Goal: Task Accomplishment & Management: Complete application form

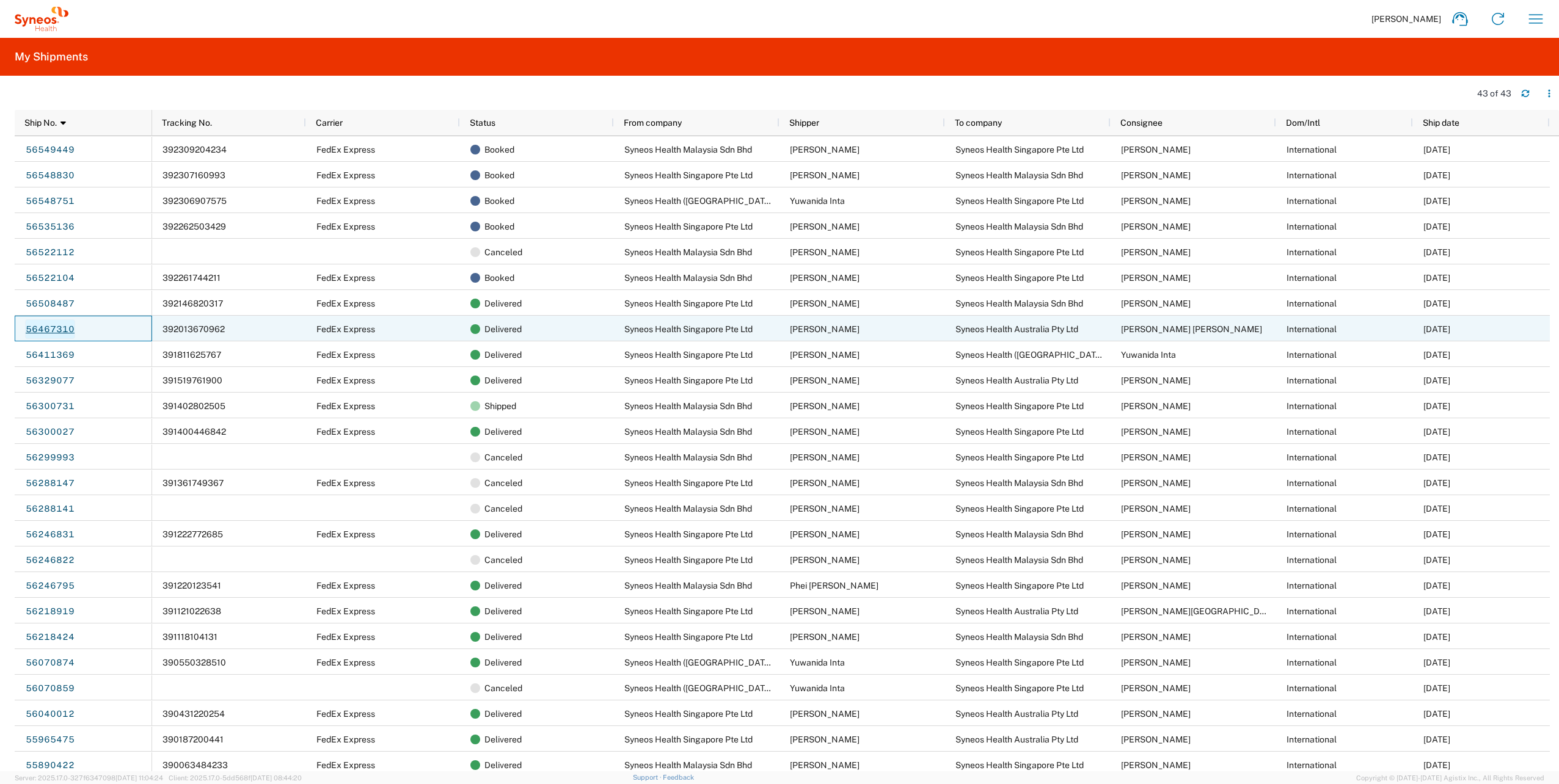
click at [61, 329] on link "56467310" at bounding box center [50, 329] width 50 height 20
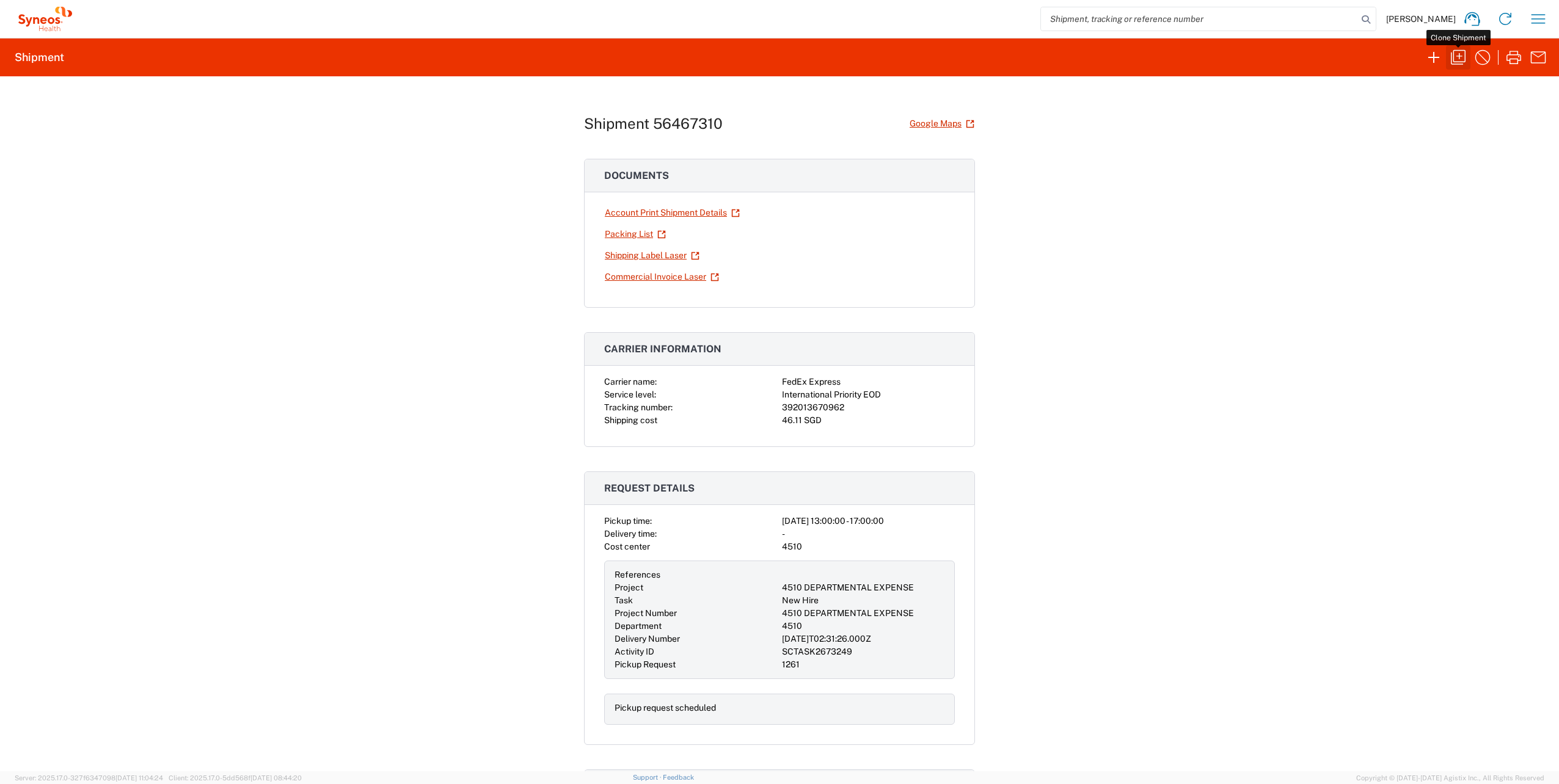
click at [1461, 53] on icon "button" at bounding box center [1458, 58] width 20 height 20
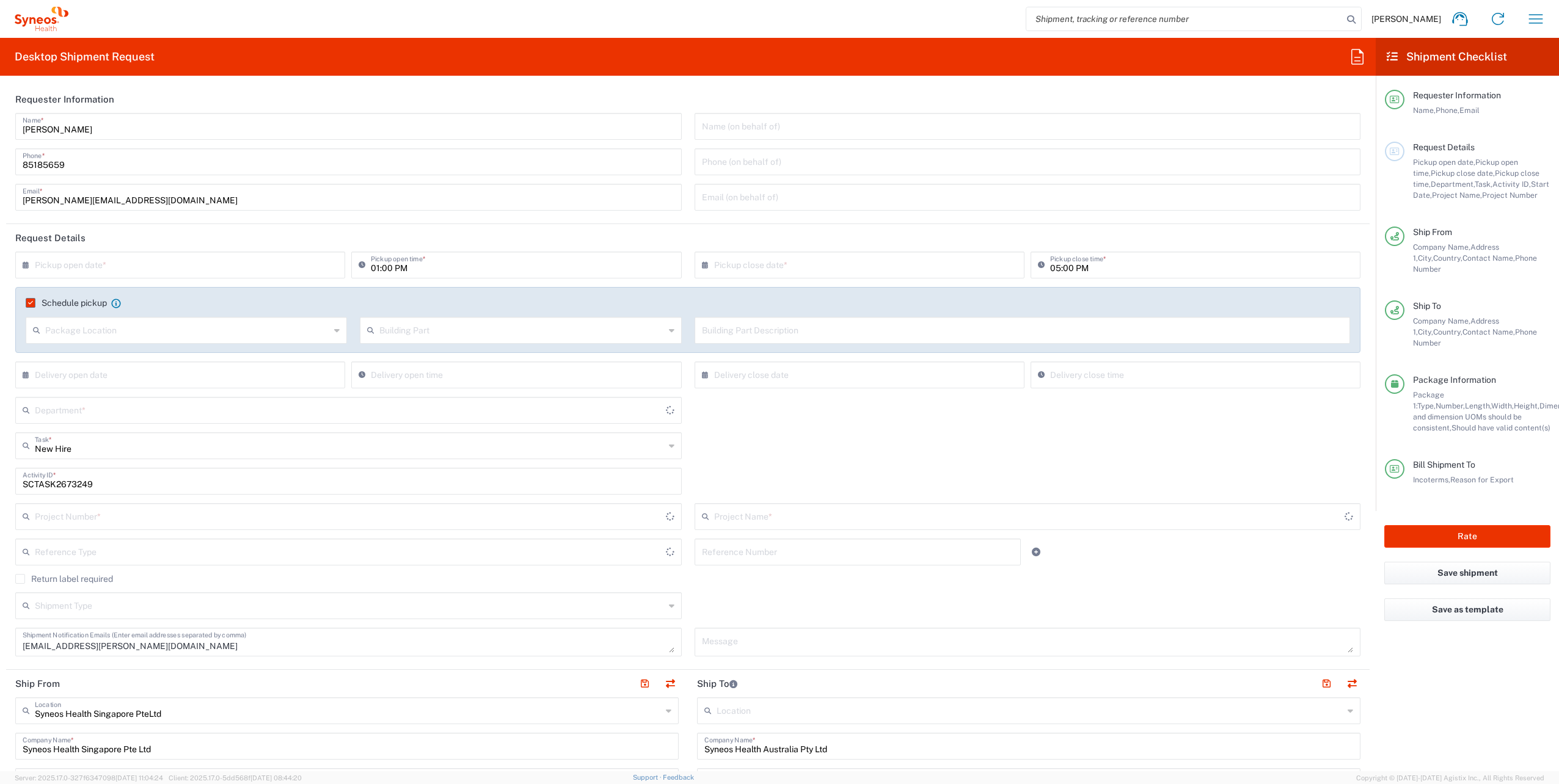
type input "[GEOGRAPHIC_DATA]"
type input "Your Packaging"
type input "Residential/Home"
type input "[GEOGRAPHIC_DATA]"
type input "4510 DEPARTMENTAL EXPENSE"
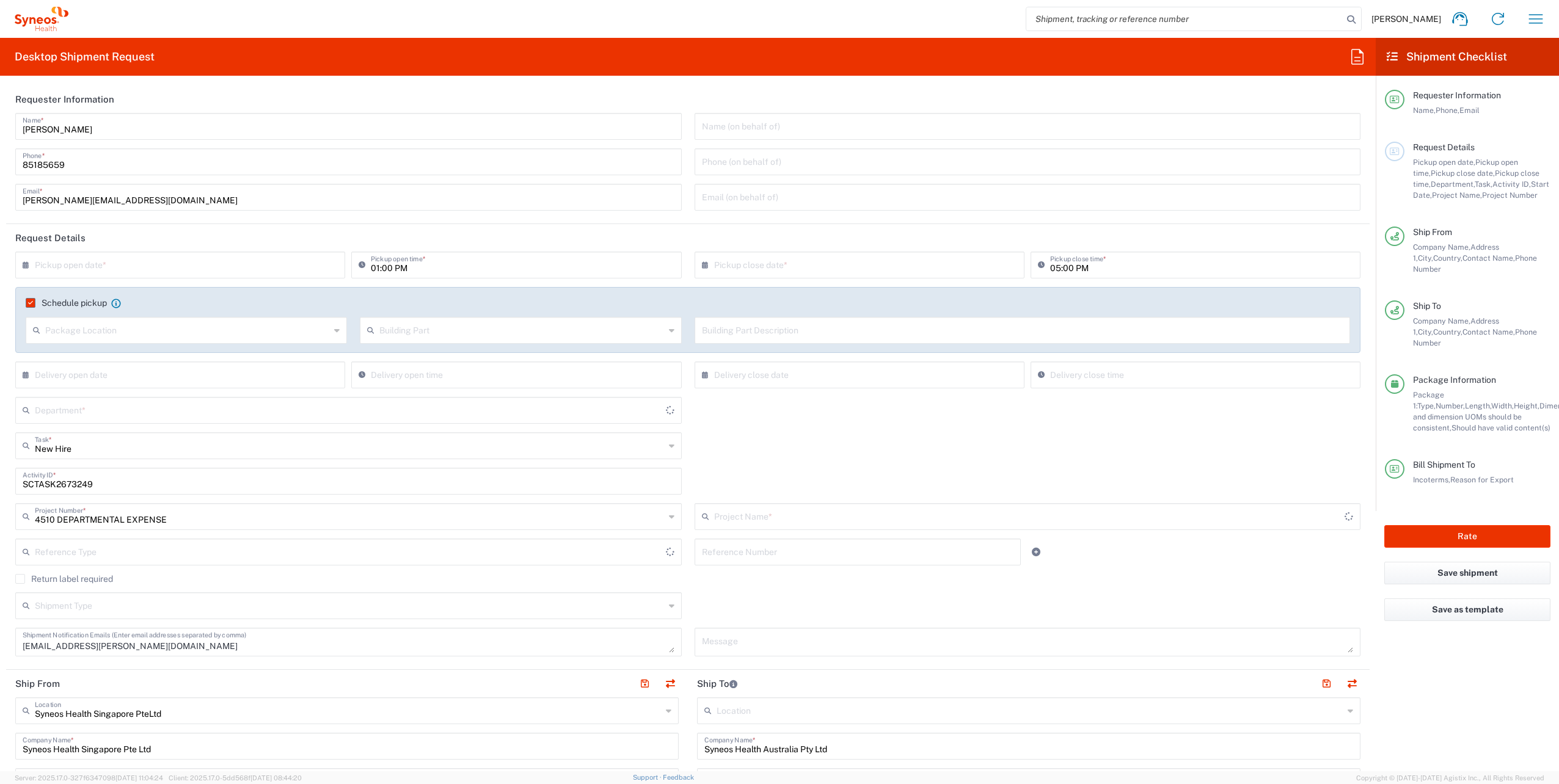
type input "Delivery Duty Paid"
type input "[GEOGRAPHIC_DATA]"
type input "Business (General)"
type input "4510 DEPARTMENTAL EXPENSE"
click at [221, 258] on input "text" at bounding box center [182, 264] width 296 height 21
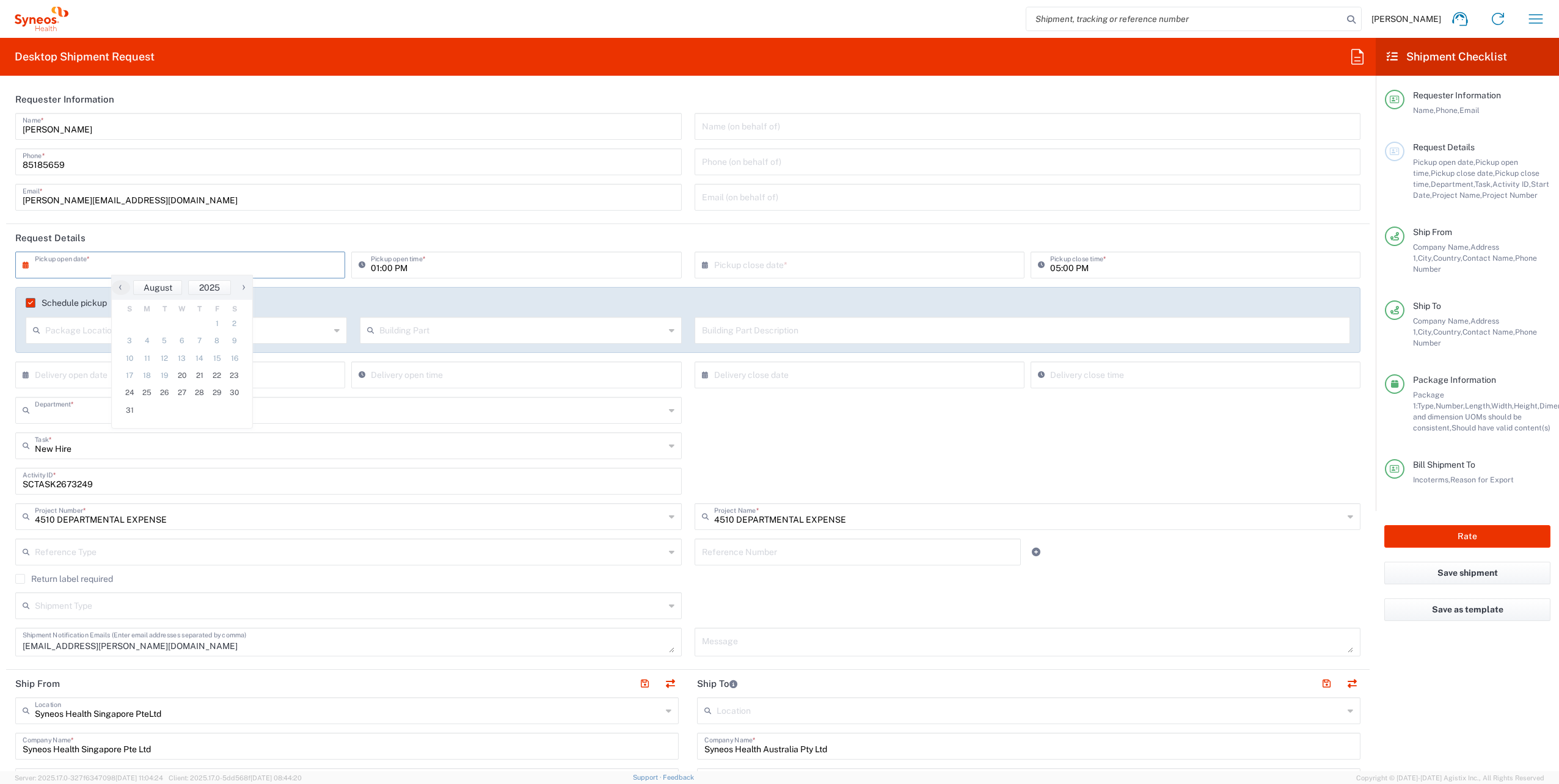
type input "4510"
click at [198, 374] on span "21" at bounding box center [200, 375] width 18 height 17
type input "[DATE]"
click at [377, 266] on input "01:00 PM" at bounding box center [522, 264] width 303 height 21
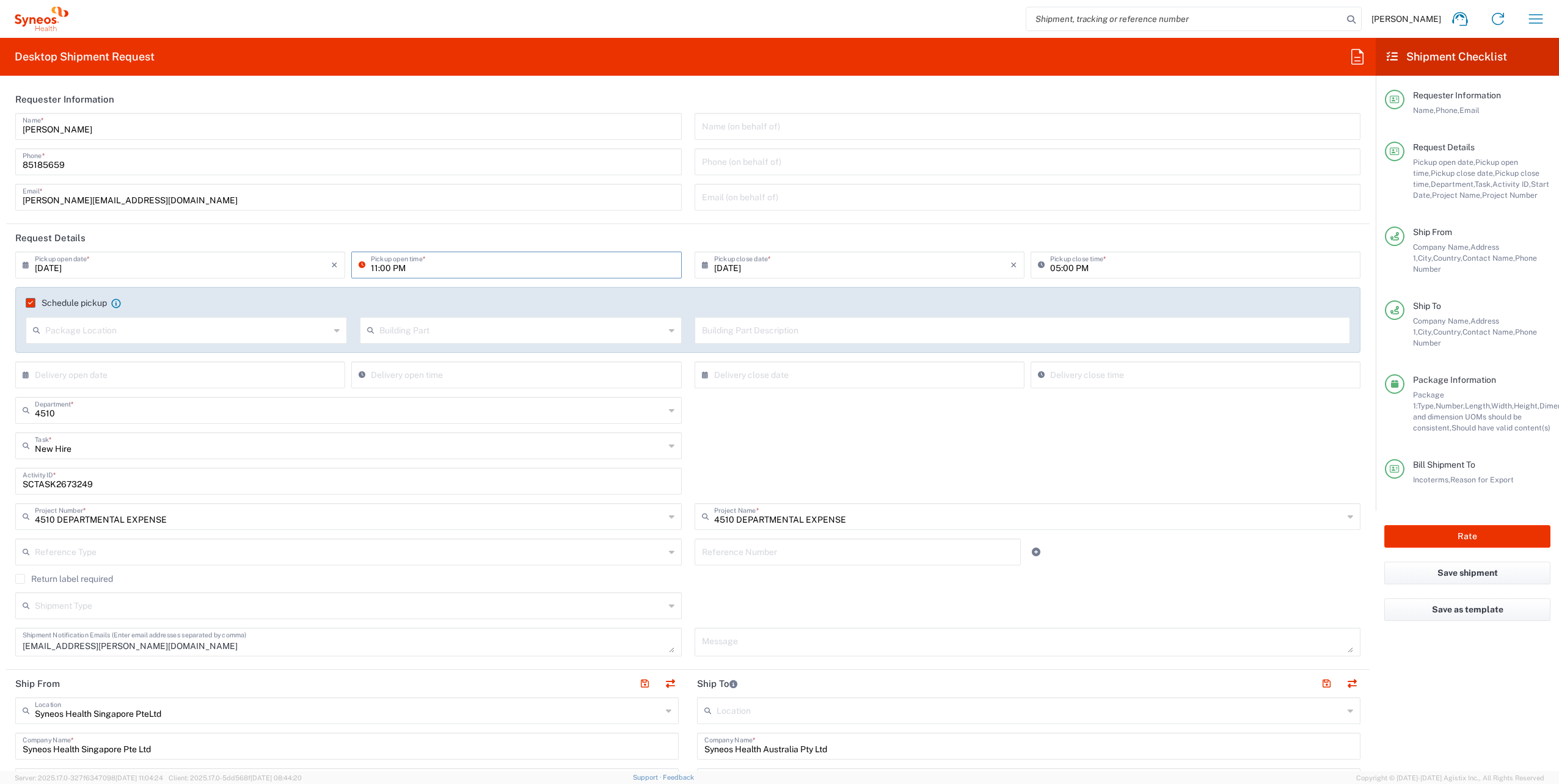
drag, startPoint x: 389, startPoint y: 268, endPoint x: 413, endPoint y: 272, distance: 24.3
click at [413, 272] on input "11:00 PM" at bounding box center [522, 264] width 303 height 21
type input "11:00 AM"
click at [1051, 264] on input "05:00 PM" at bounding box center [1202, 264] width 303 height 21
type input "03:00 PM"
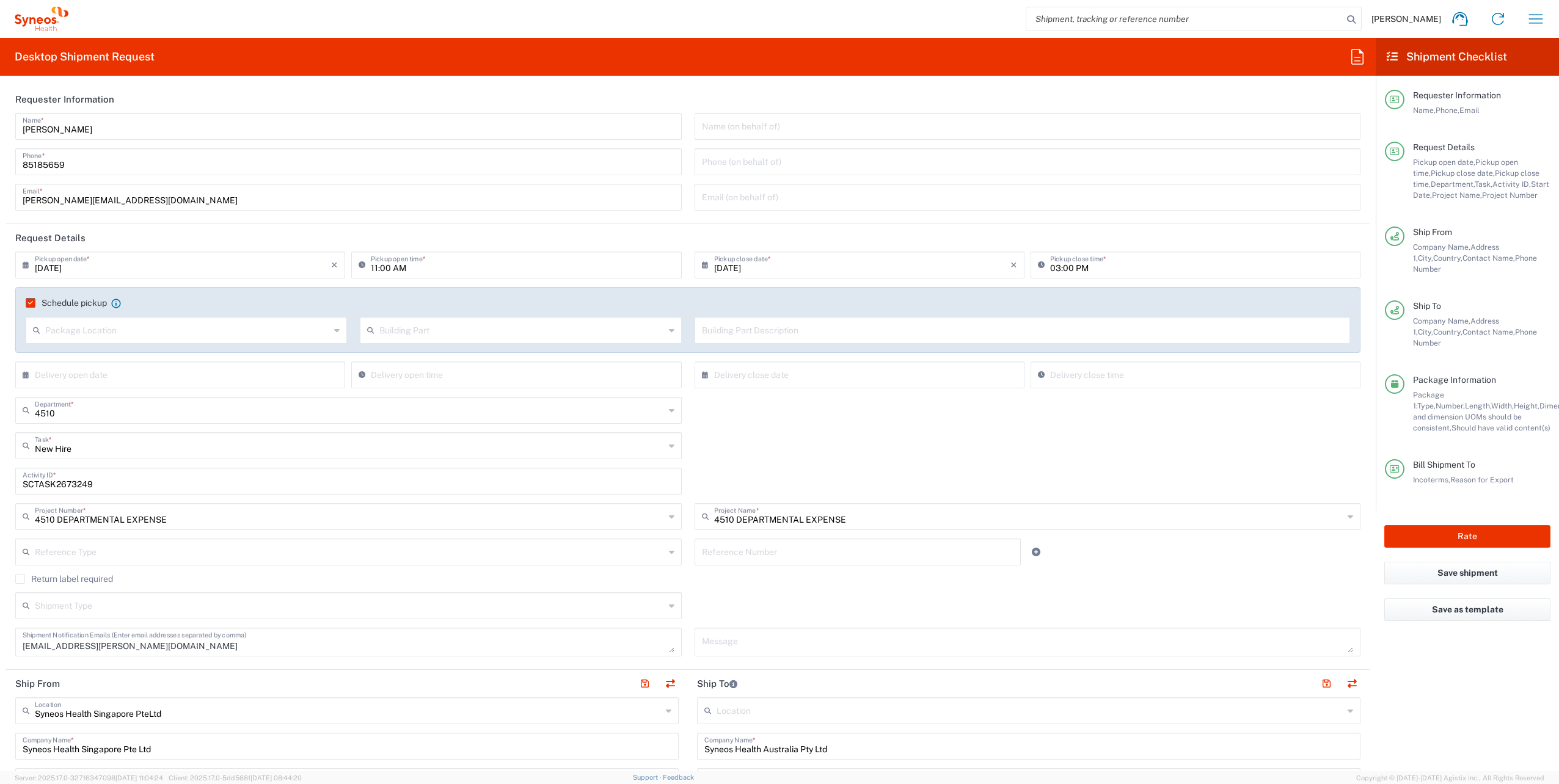
click at [686, 402] on div "4510 Department * 4510 3000 3100 3109 3110 3111 3112 3125 3130 3135 3136 3150 3…" at bounding box center [688, 414] width 1358 height 35
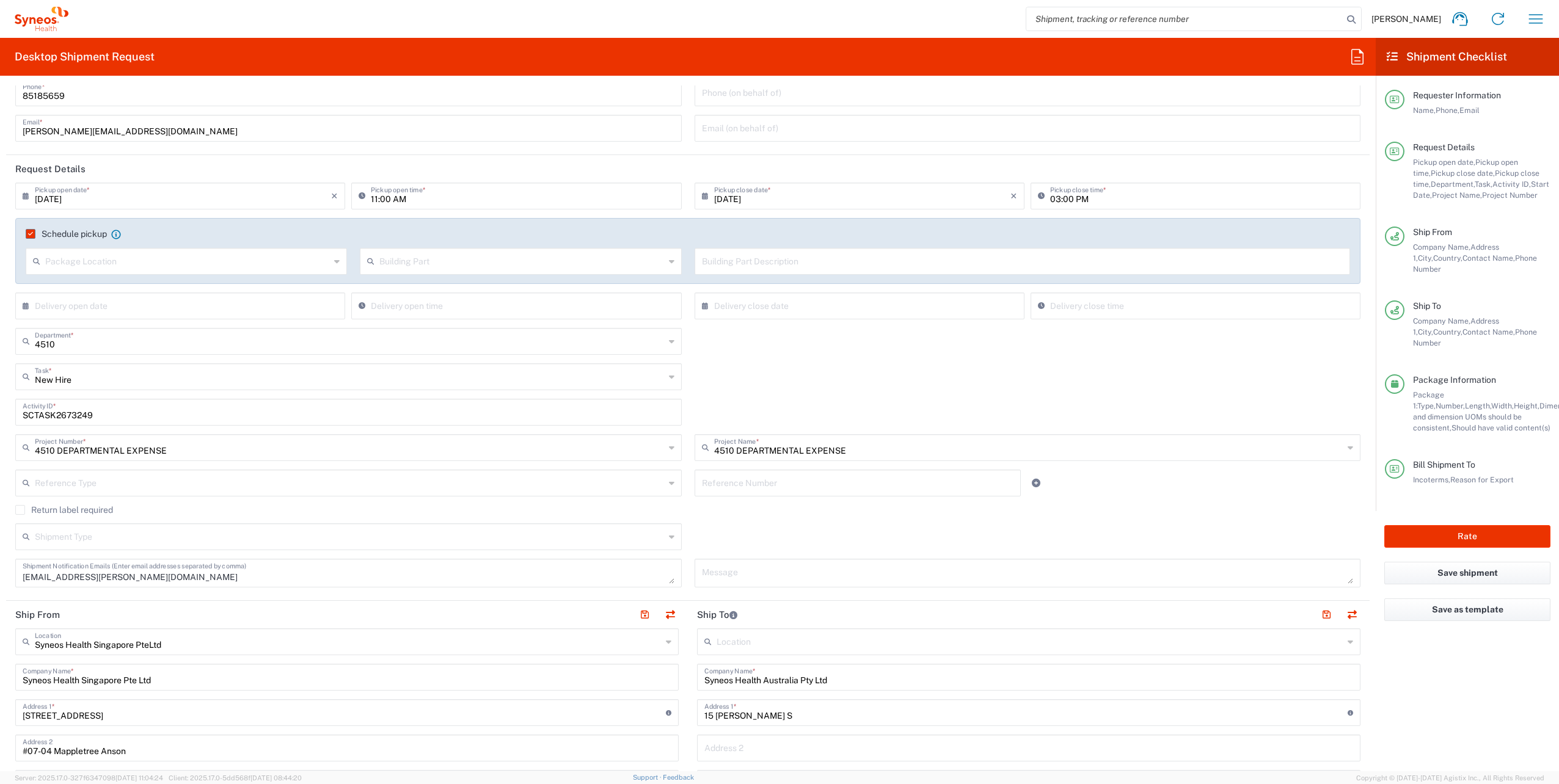
scroll to position [70, 0]
click at [663, 373] on div "New Hire Task *" at bounding box center [348, 377] width 666 height 27
click at [316, 478] on span "Refresh" at bounding box center [346, 482] width 659 height 19
type input "Refresh"
drag, startPoint x: 171, startPoint y: 413, endPoint x: -2, endPoint y: 367, distance: 179.0
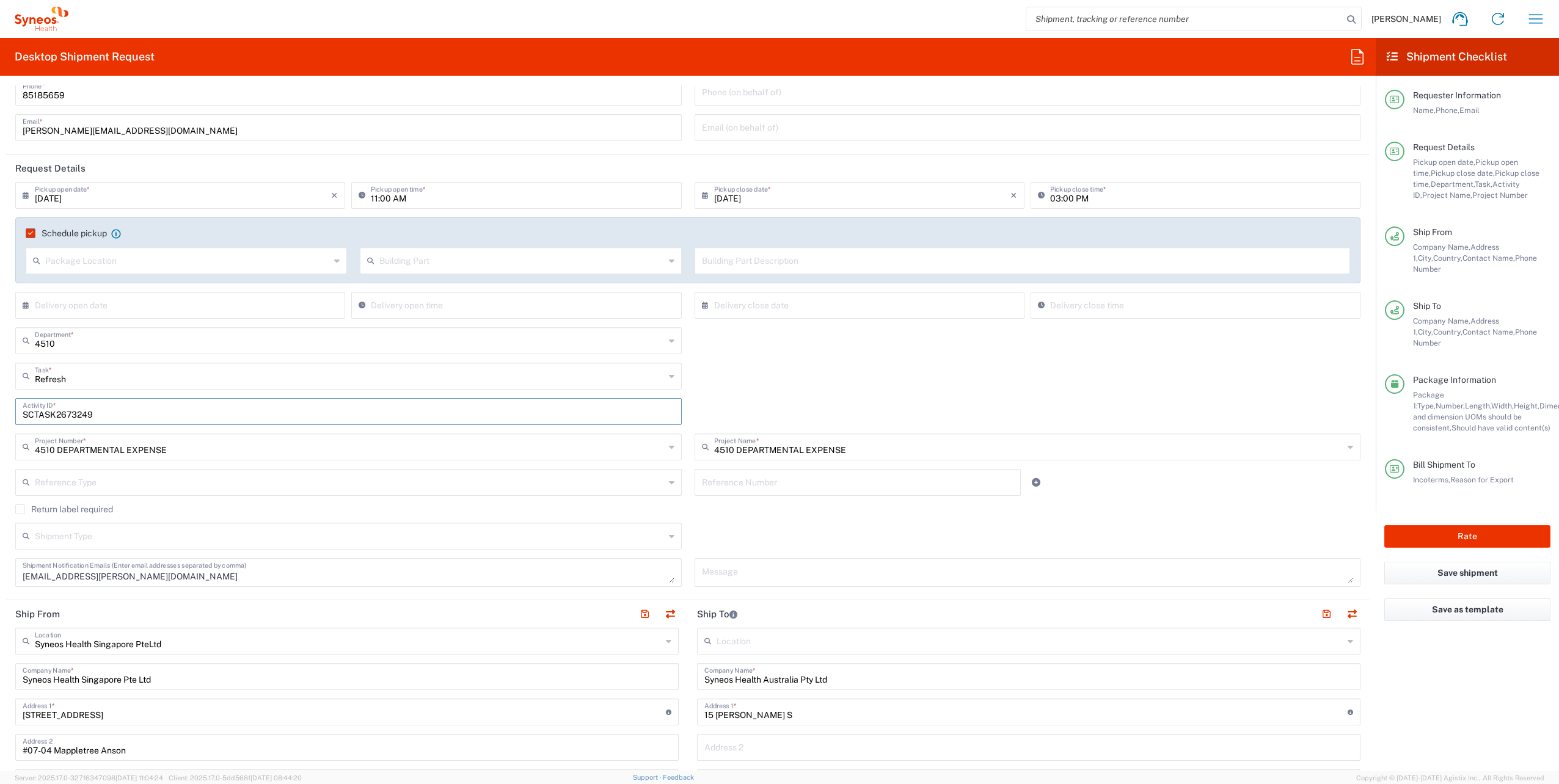
click at [0, 367] on html "[PERSON_NAME] Home Shipment estimator Shipment tracking Desktop shipment reques…" at bounding box center [780, 392] width 1559 height 784
type input "NA"
click at [704, 526] on div "Shipment Type Batch Regular" at bounding box center [688, 540] width 1358 height 35
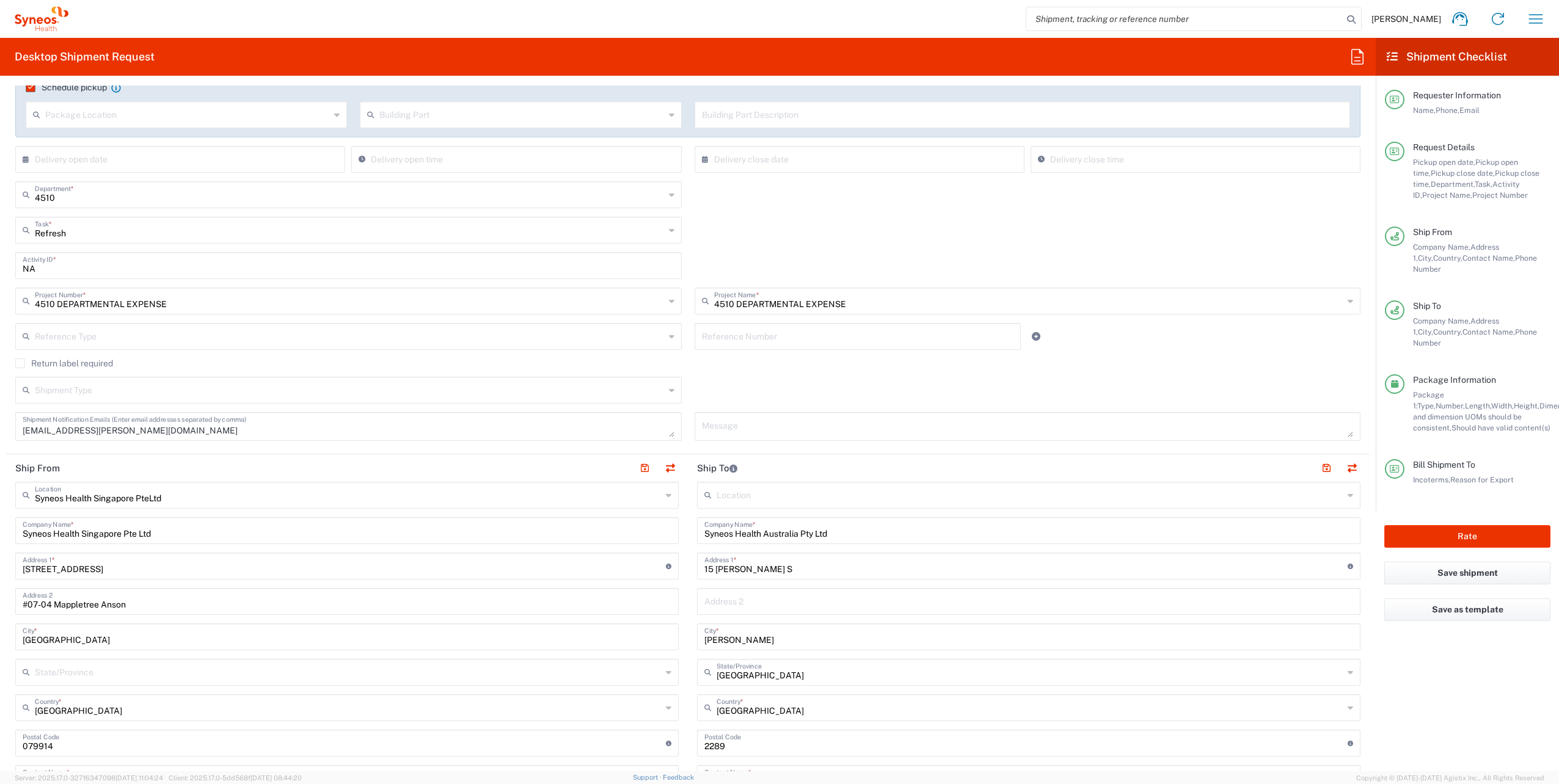
scroll to position [216, 0]
drag, startPoint x: 821, startPoint y: 567, endPoint x: 511, endPoint y: 534, distance: 311.8
click at [511, 534] on div "Ship From Syneos Health Singapore PteLtd Location Syneos Health [GEOGRAPHIC_DAT…" at bounding box center [687, 744] width 1363 height 581
paste input "[STREET_ADDRESS],"
type input "[STREET_ADDRESS],"
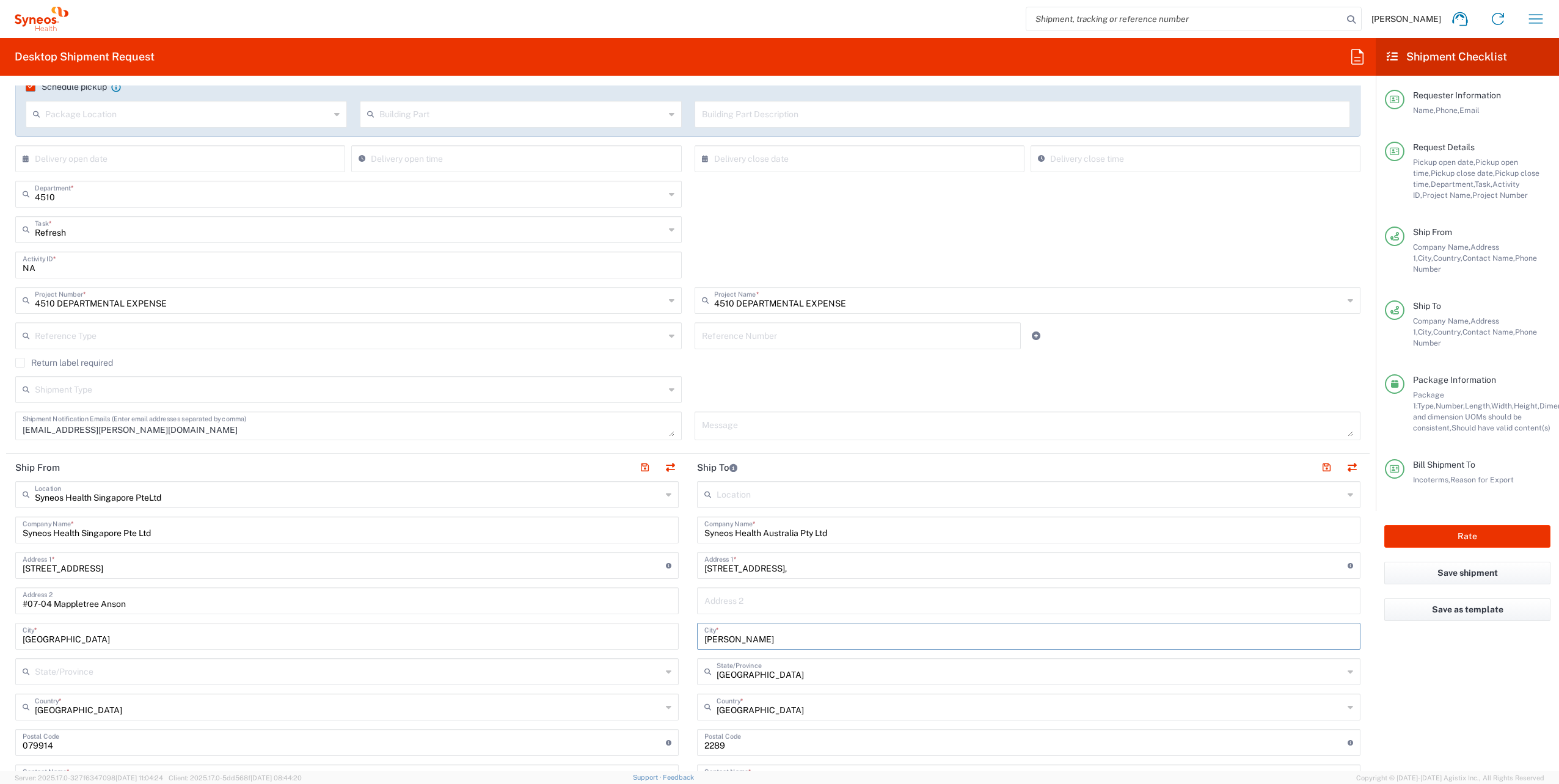
drag, startPoint x: 764, startPoint y: 641, endPoint x: 645, endPoint y: 640, distance: 119.0
click at [645, 640] on div "Ship From Syneos Health Singapore PteLtd Location Syneos Health [GEOGRAPHIC_DAT…" at bounding box center [687, 744] width 1363 height 581
paste input "[GEOGRAPHIC_DATA],"
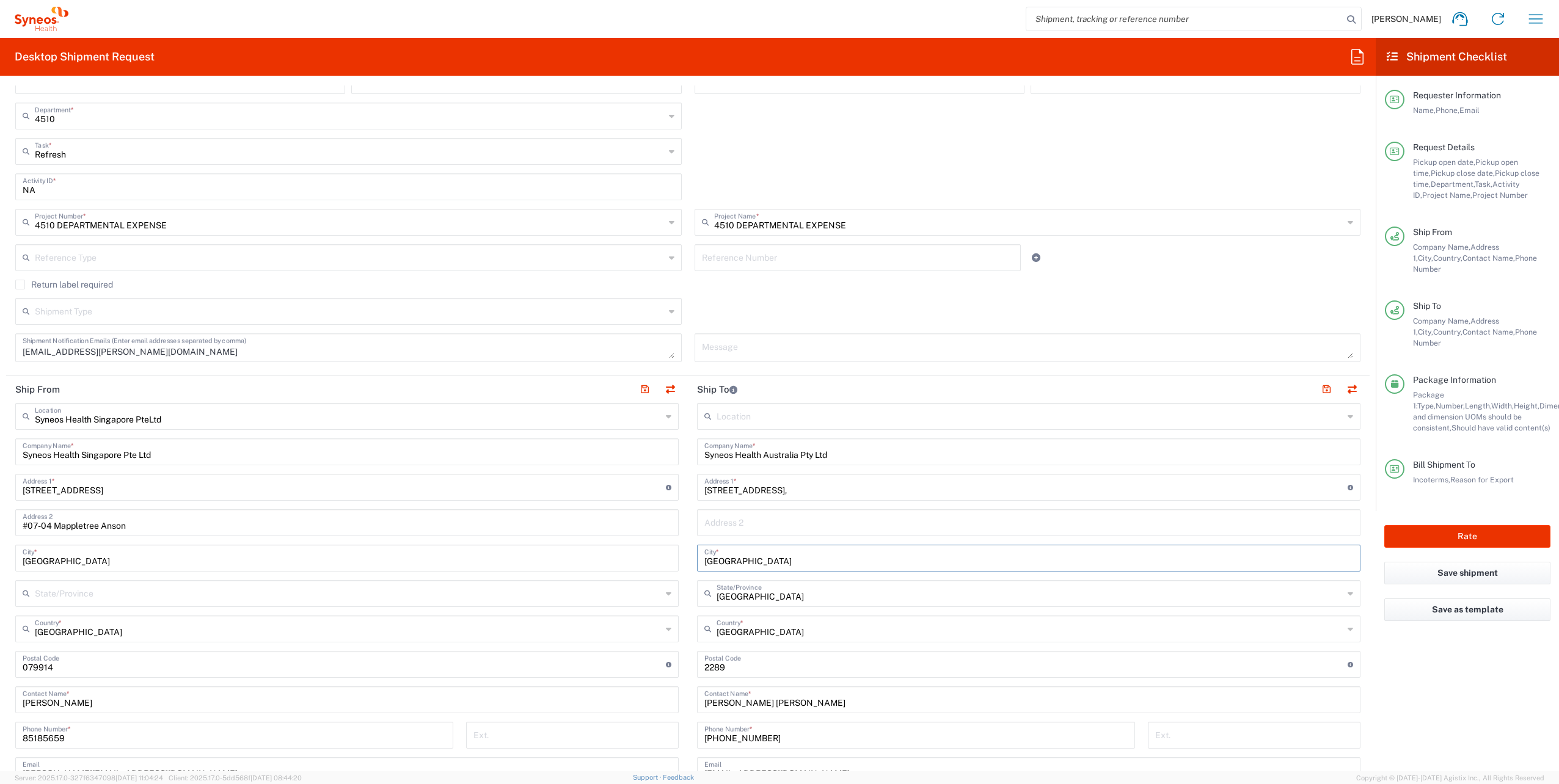
scroll to position [309, 0]
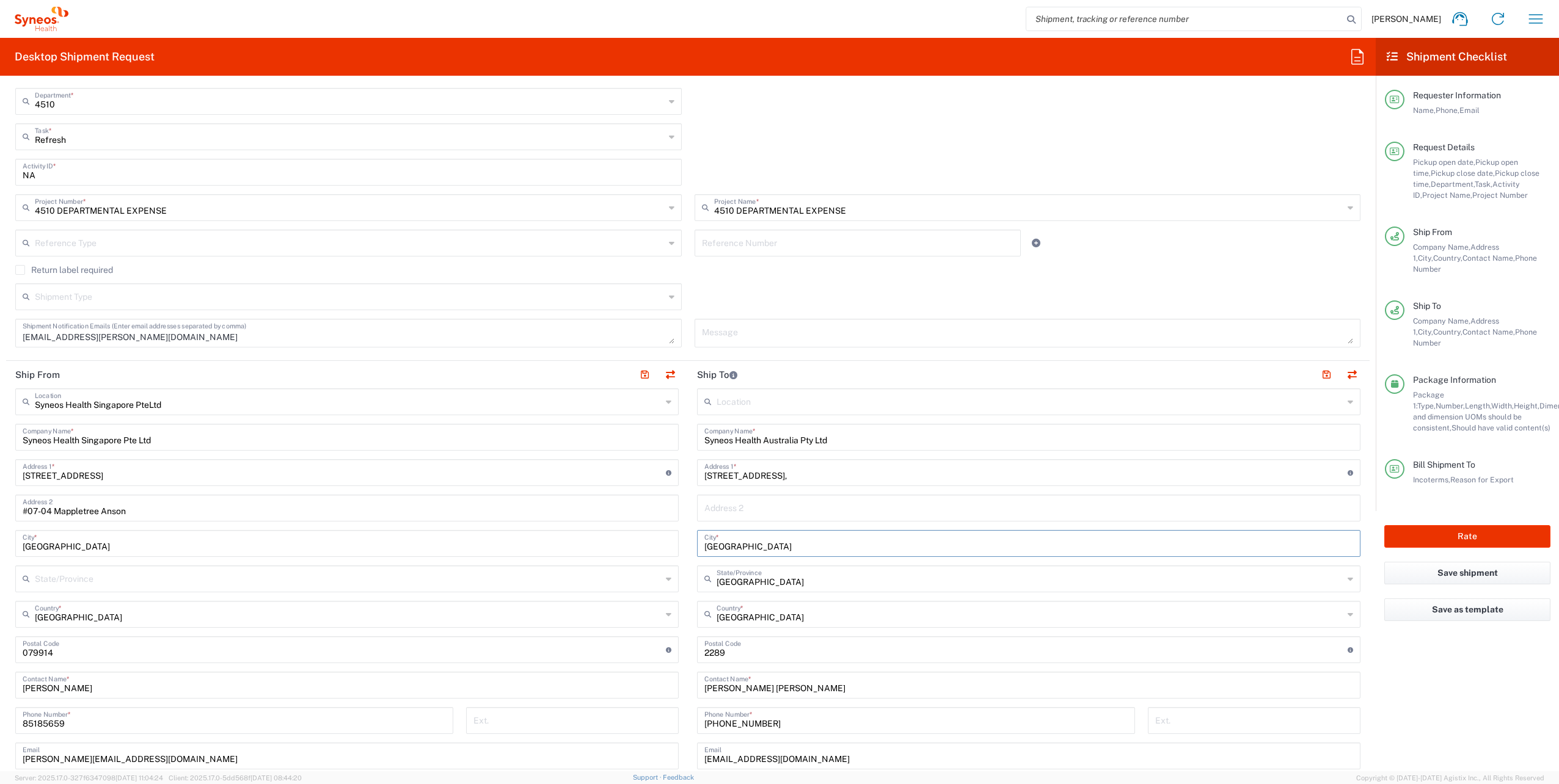
type input "[GEOGRAPHIC_DATA]"
drag, startPoint x: 789, startPoint y: 581, endPoint x: 709, endPoint y: 574, distance: 80.3
click at [709, 574] on div "State/Province" at bounding box center [1029, 579] width 663 height 27
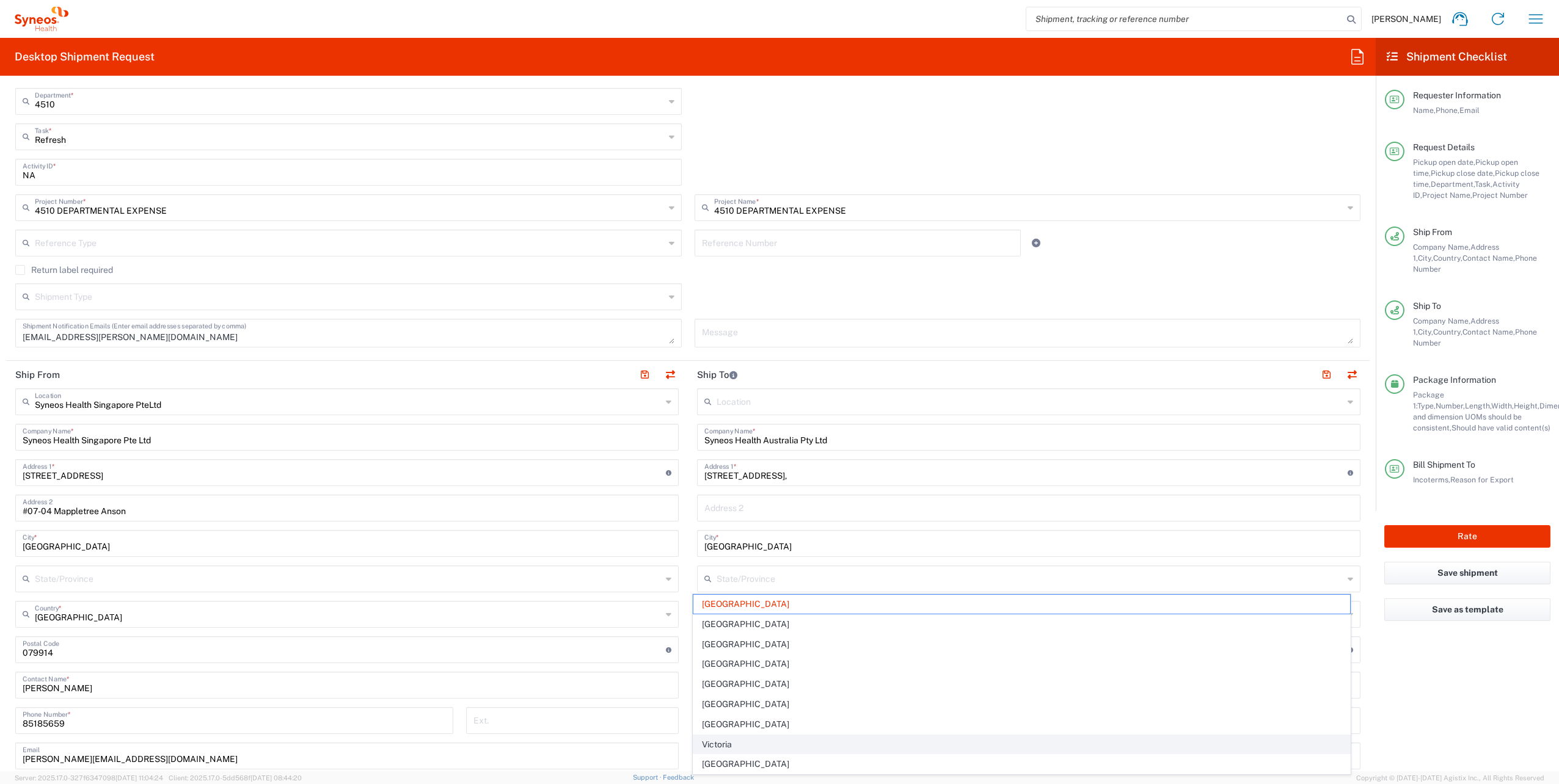
click at [722, 735] on span "Victoria" at bounding box center [1021, 744] width 656 height 19
type input "Victoria"
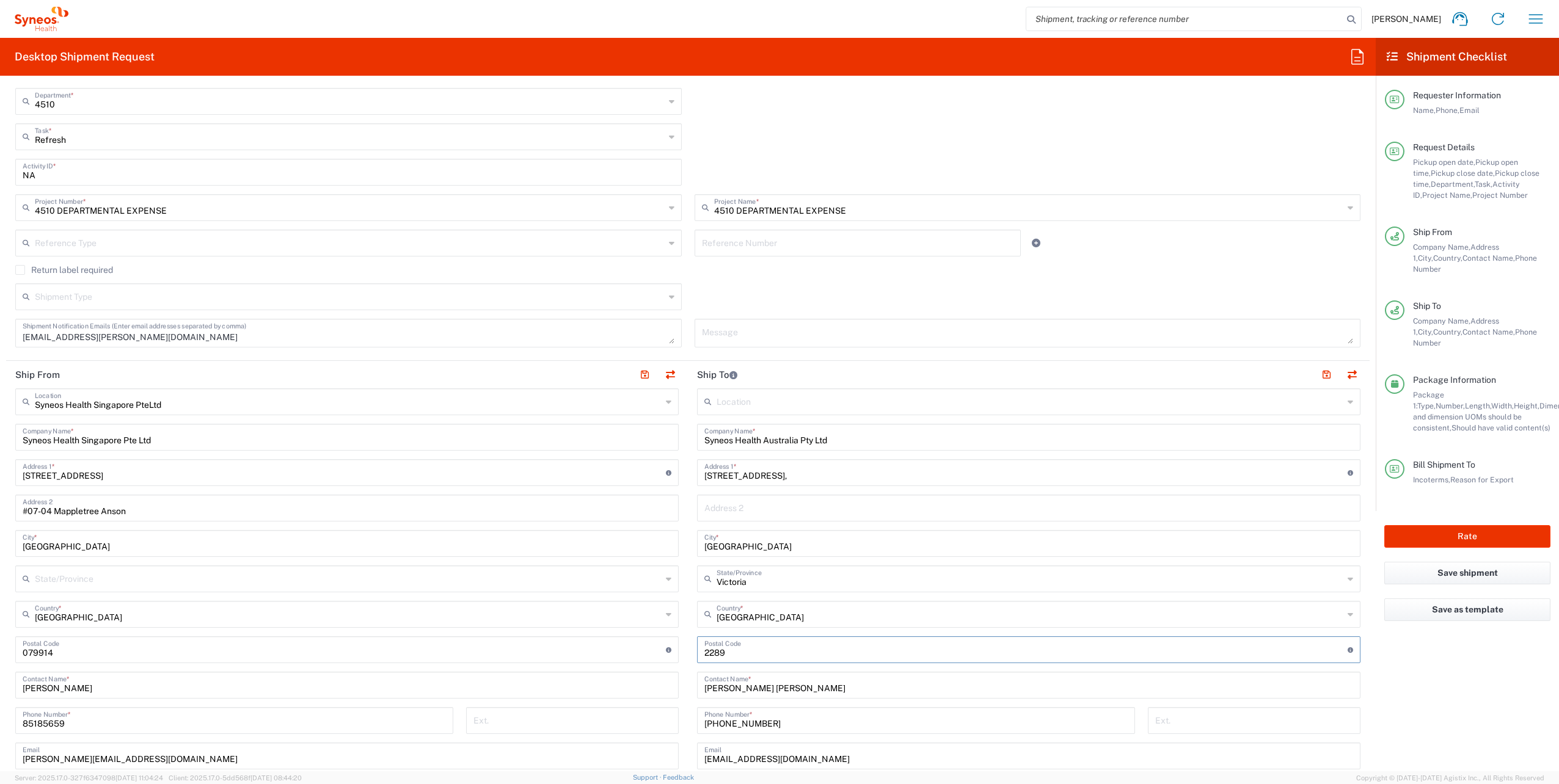
drag, startPoint x: 722, startPoint y: 652, endPoint x: 634, endPoint y: 626, distance: 91.8
click at [634, 626] on div "Ship From Syneos Health Singapore PteLtd Location Syneos Health [GEOGRAPHIC_DAT…" at bounding box center [687, 651] width 1363 height 581
type input "3358"
click at [797, 722] on input "[PHONE_NUMBER]" at bounding box center [916, 719] width 423 height 21
drag, startPoint x: 712, startPoint y: 722, endPoint x: 864, endPoint y: 728, distance: 152.1
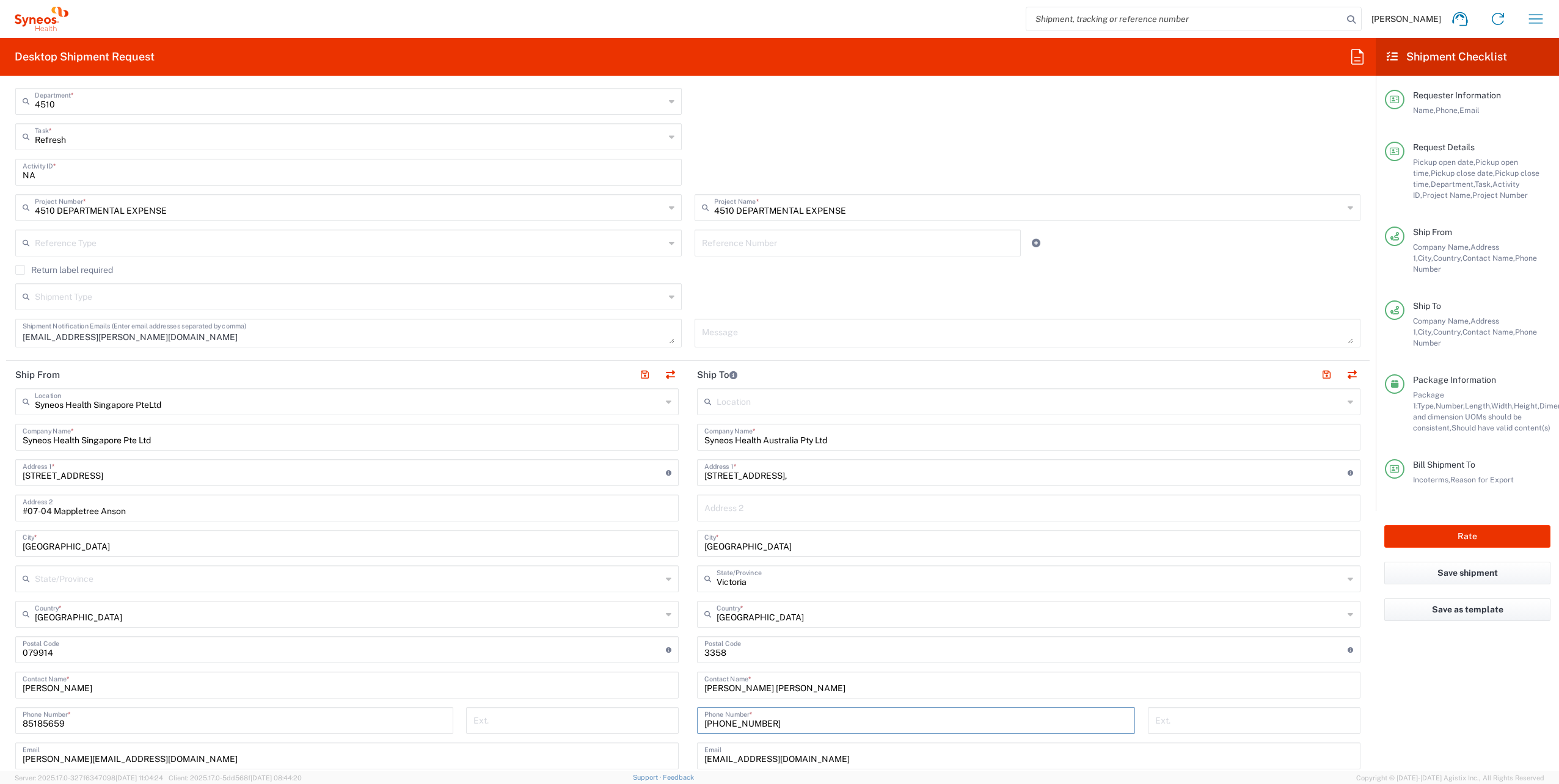
click at [864, 728] on input "[PHONE_NUMBER]" at bounding box center [916, 719] width 423 height 21
click at [830, 722] on input "[PHONE_NUMBER]" at bounding box center [916, 719] width 423 height 21
drag, startPoint x: 716, startPoint y: 722, endPoint x: 936, endPoint y: 725, distance: 220.0
click at [936, 725] on input "[PHONE_NUMBER]" at bounding box center [916, 719] width 423 height 21
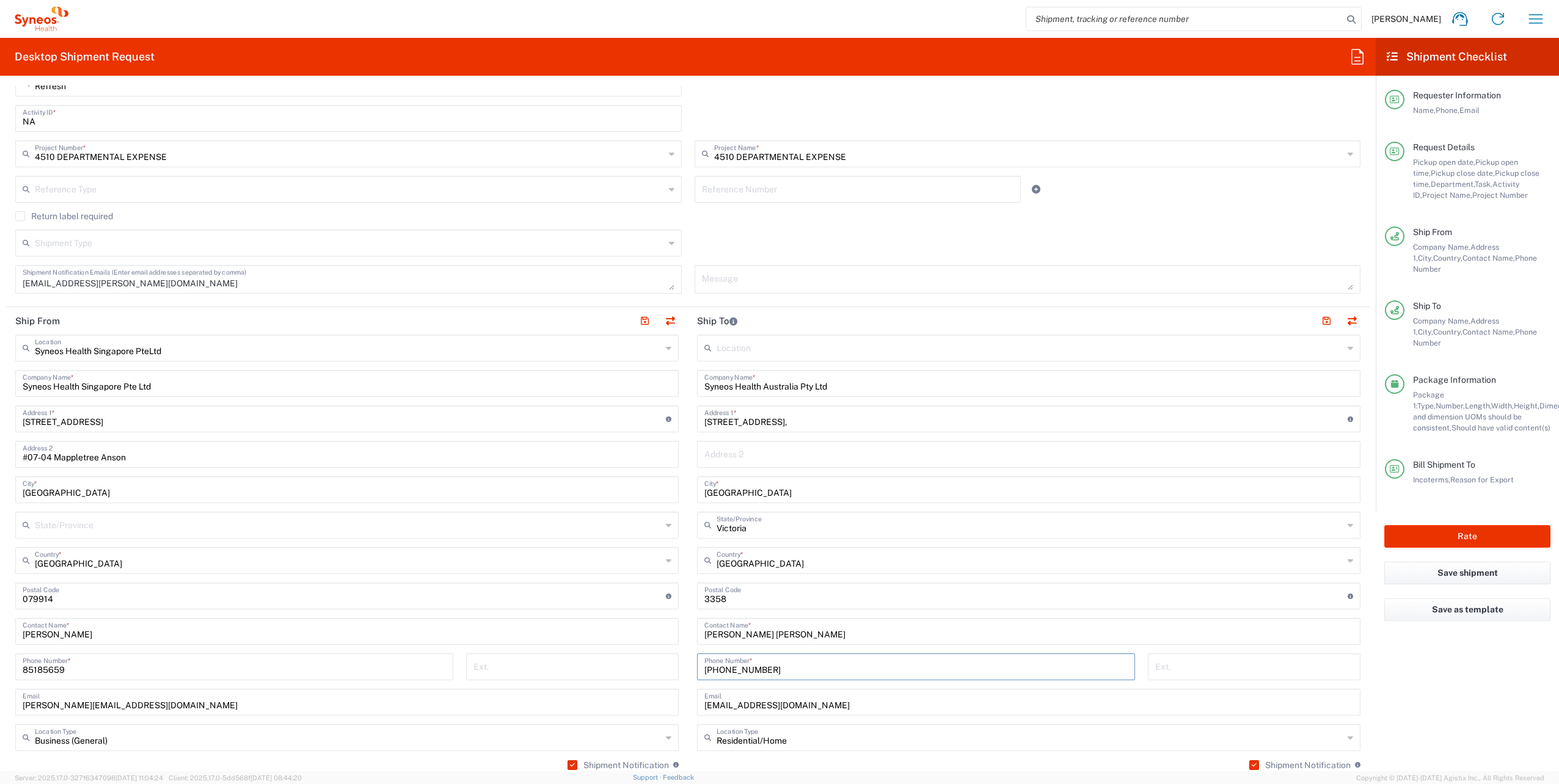
scroll to position [363, 0]
type input "[PHONE_NUMBER]"
drag, startPoint x: 836, startPoint y: 701, endPoint x: 533, endPoint y: 695, distance: 303.1
click at [533, 695] on div "Ship From Syneos Health Singapore PteLtd Location Syneos Health [GEOGRAPHIC_DAT…" at bounding box center [687, 598] width 1363 height 581
paste input "[PERSON_NAME].[PERSON_NAME]@syneoshealth"
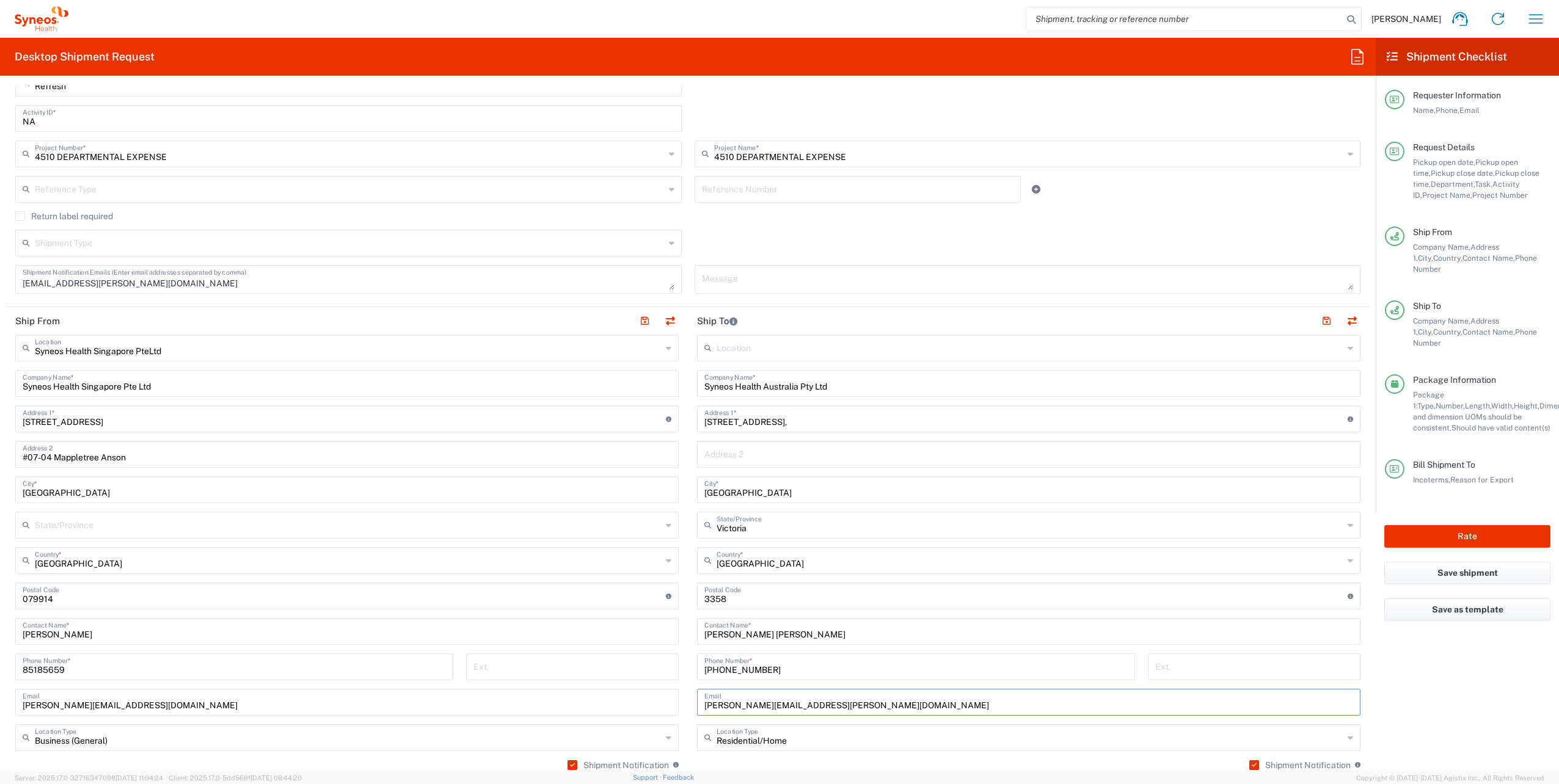
type input "[PERSON_NAME][EMAIL_ADDRESS][PERSON_NAME][DOMAIN_NAME]"
drag, startPoint x: 786, startPoint y: 632, endPoint x: 645, endPoint y: 632, distance: 141.0
click at [645, 632] on div "Ship From Syneos Health Singapore PteLtd Location Syneos Health [GEOGRAPHIC_DAT…" at bounding box center [687, 598] width 1363 height 581
type input "[PERSON_NAME]"
click at [688, 695] on main "Location [PERSON_NAME] LLC-[GEOGRAPHIC_DATA] [GEOGRAPHIC_DATA] [GEOGRAPHIC_DATA…" at bounding box center [1029, 608] width 682 height 548
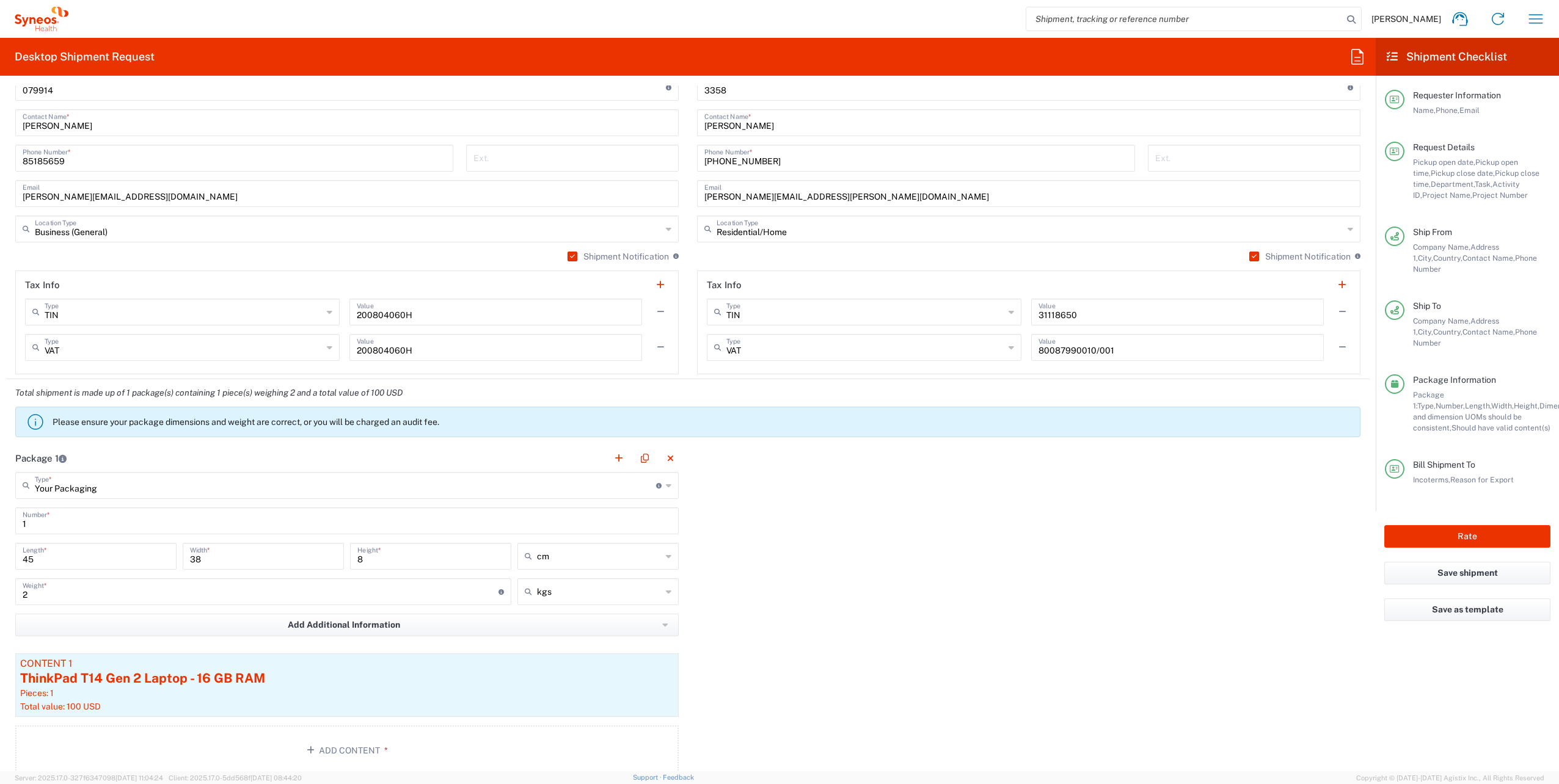
scroll to position [873, 0]
click at [396, 675] on div "ThinkPad T14 Gen 2 Laptop - 16 GB RAM" at bounding box center [347, 678] width 653 height 18
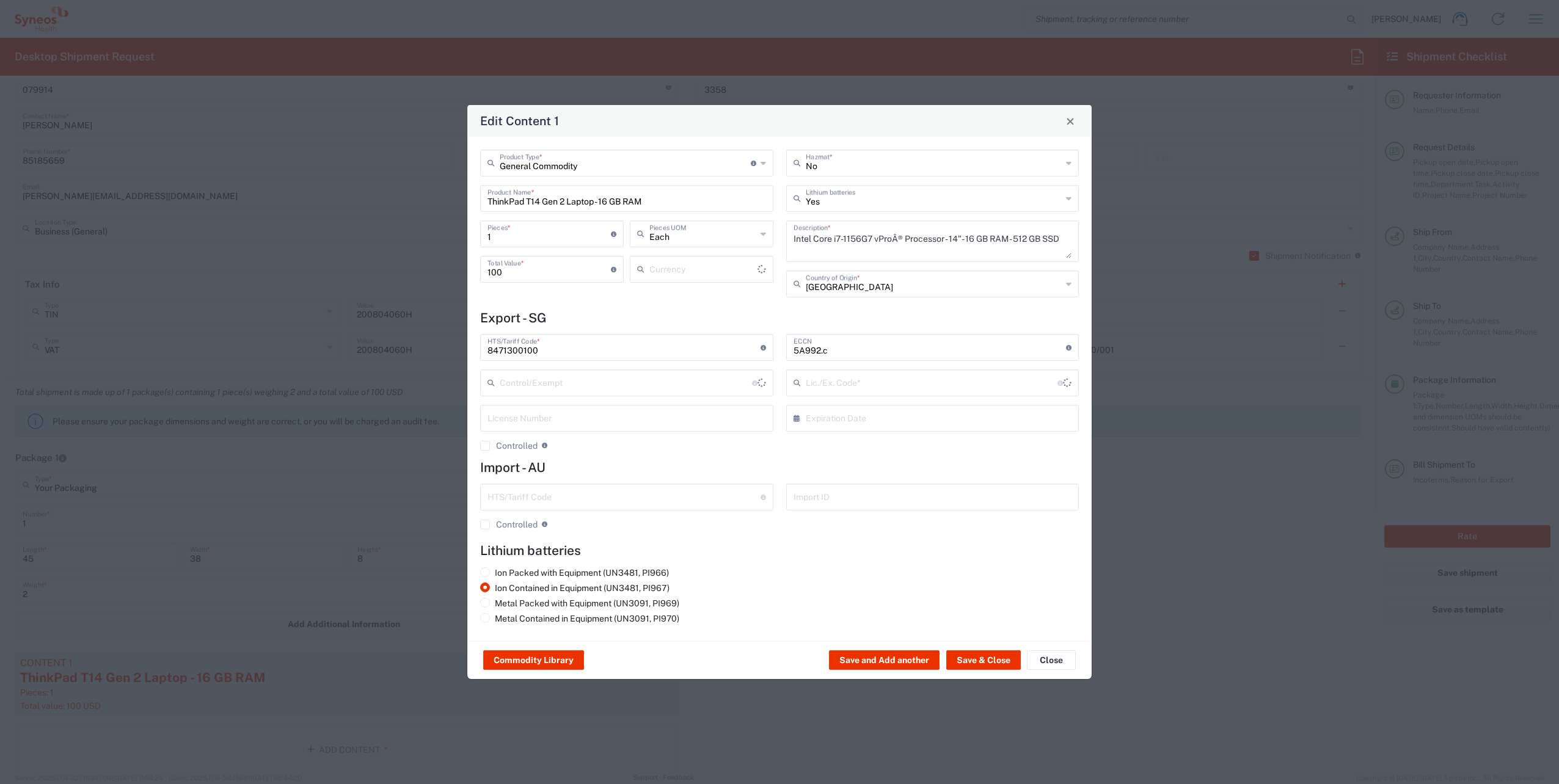
type input "US Dollar"
type input "BIS"
type input "NLR - No License Required"
click at [671, 203] on input "ThinkPad T14 Gen 2 Laptop - 16 GB RAM" at bounding box center [626, 197] width 278 height 21
drag, startPoint x: 671, startPoint y: 203, endPoint x: 428, endPoint y: 198, distance: 243.1
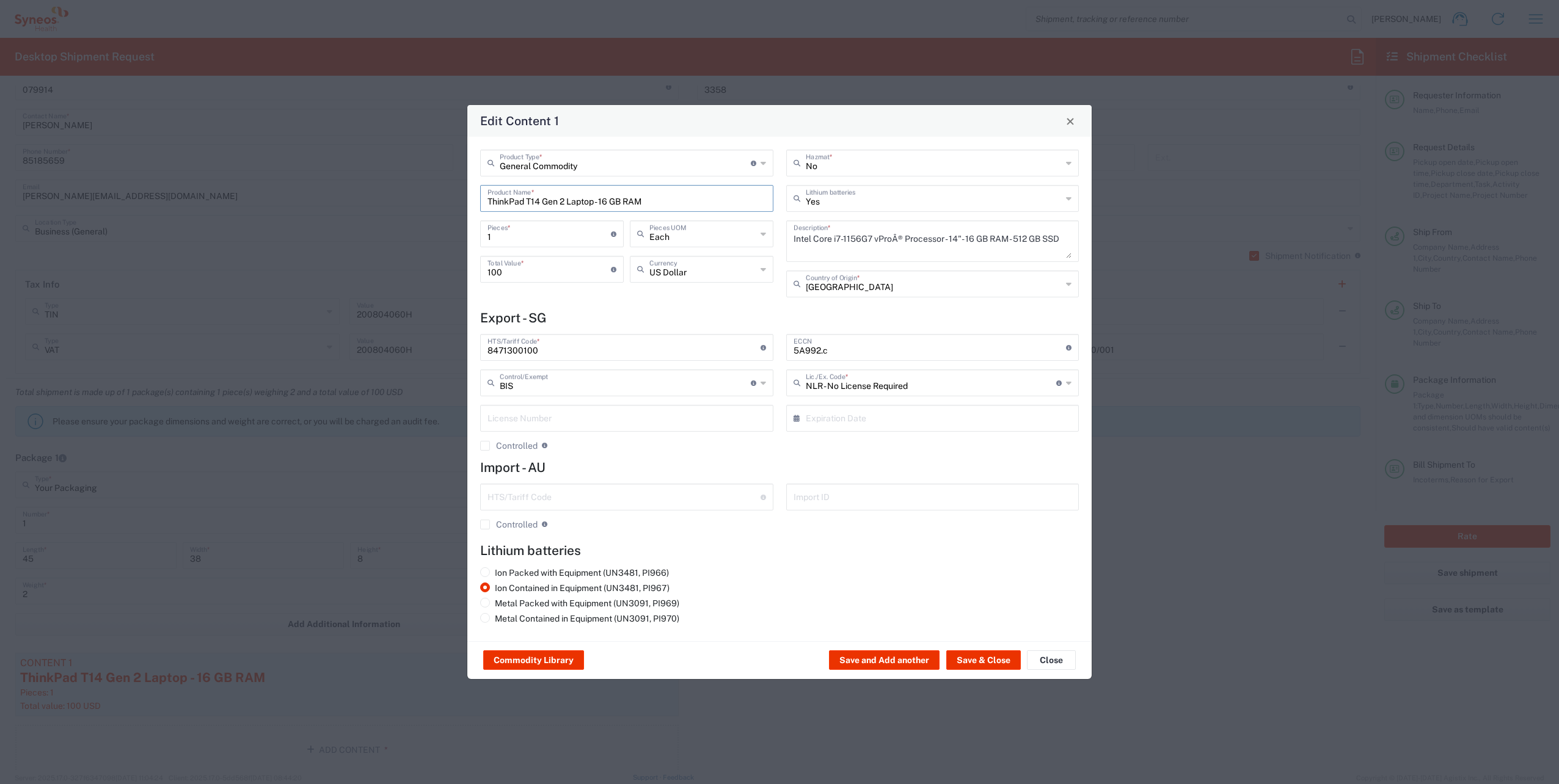
click at [428, 198] on div "Edit Content 1 General Commodity Product Type * Document: Paper document genera…" at bounding box center [780, 392] width 1559 height 784
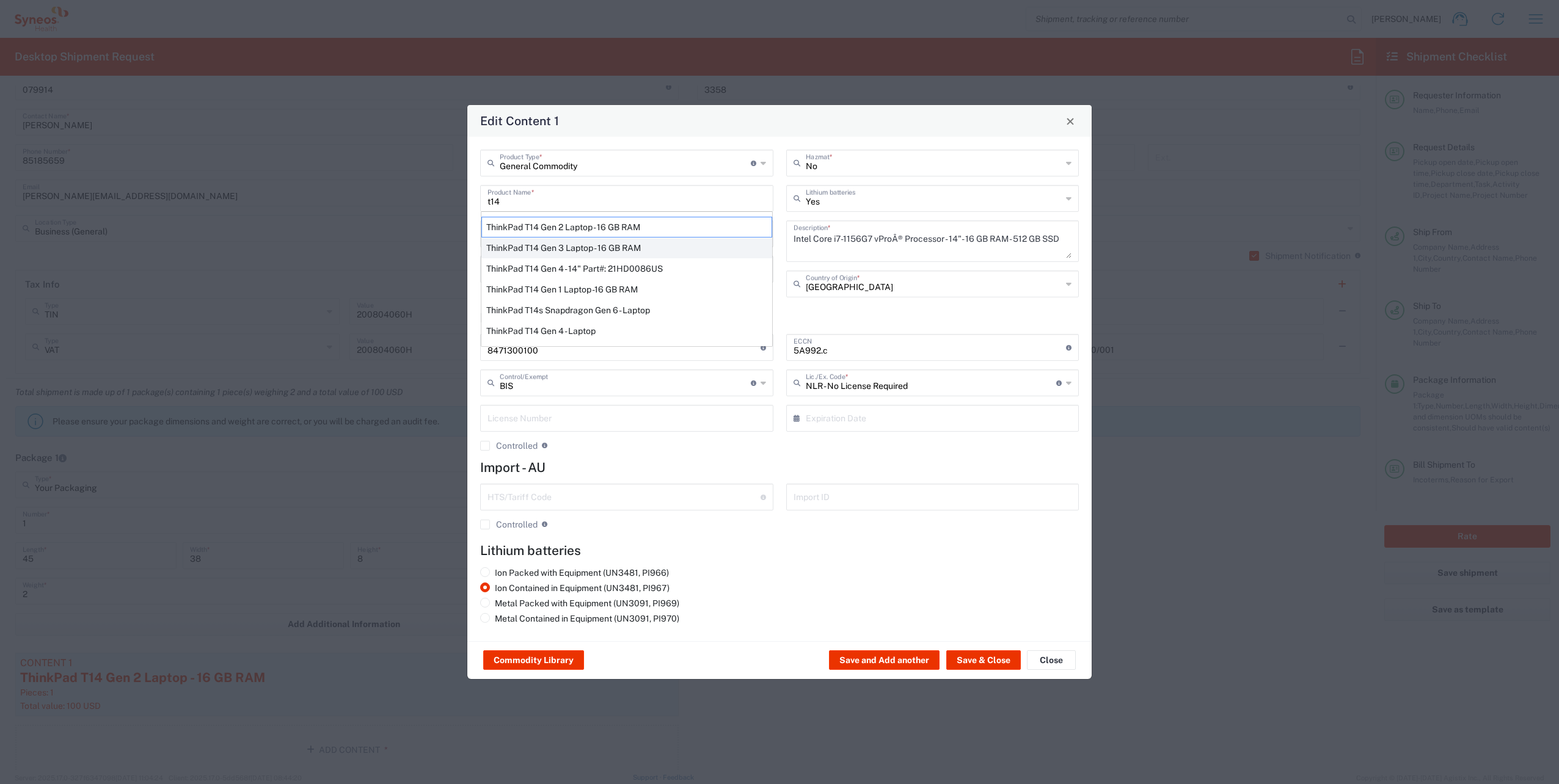
click at [677, 253] on div "ThinkPad T14 Gen 3 Laptop - 16 GB RAM" at bounding box center [627, 248] width 291 height 21
type input "ThinkPad T14 Gen 3 Laptop - 16 GB RAM"
type textarea "Intel Core i7-1265U vProÂ® Processor - 14" - 16 GB RAM - 512 GB SSD"
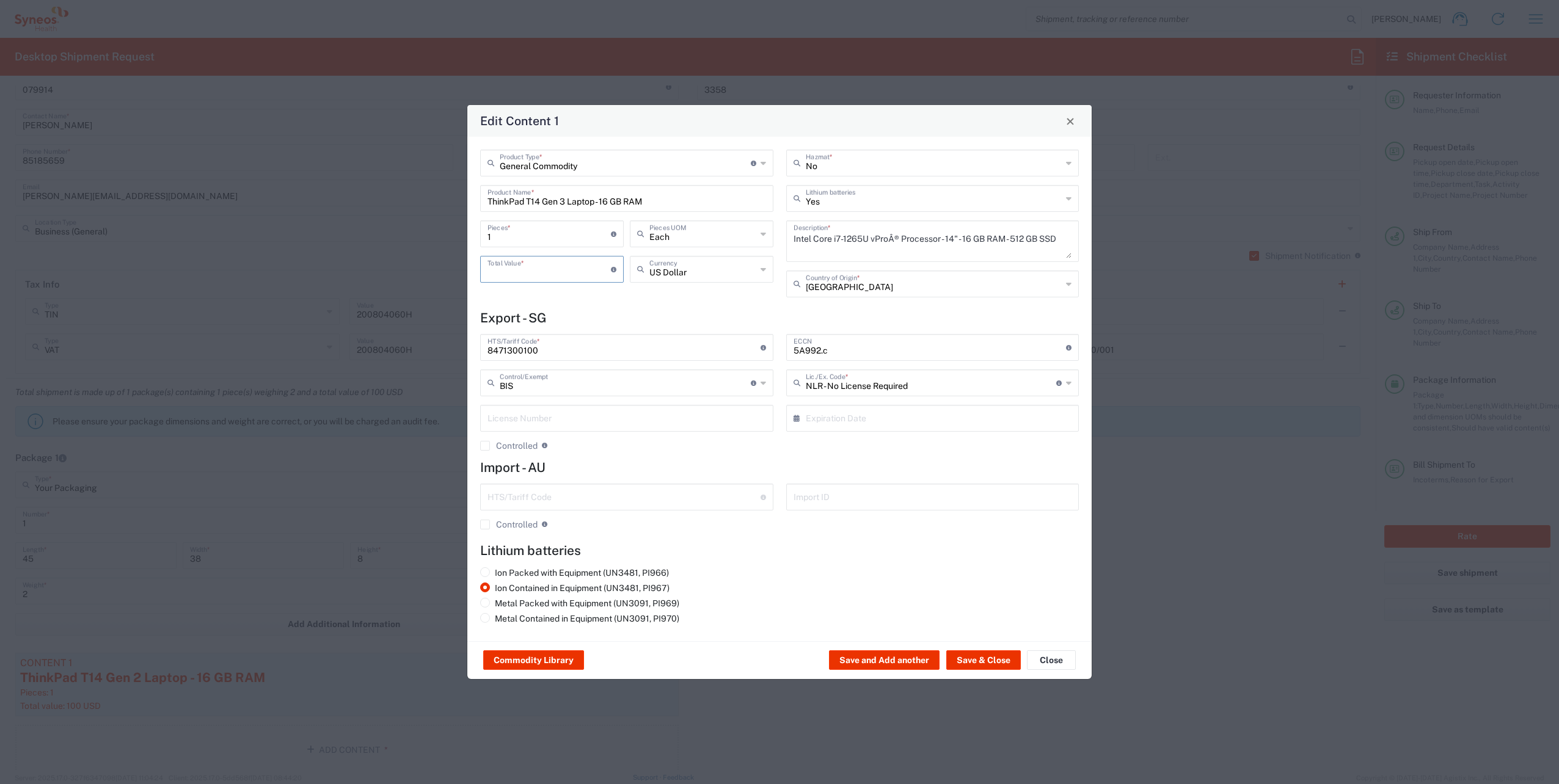
click at [529, 272] on input "number" at bounding box center [549, 269] width 123 height 21
type input "100"
click at [972, 663] on button "Save & Close" at bounding box center [983, 660] width 74 height 20
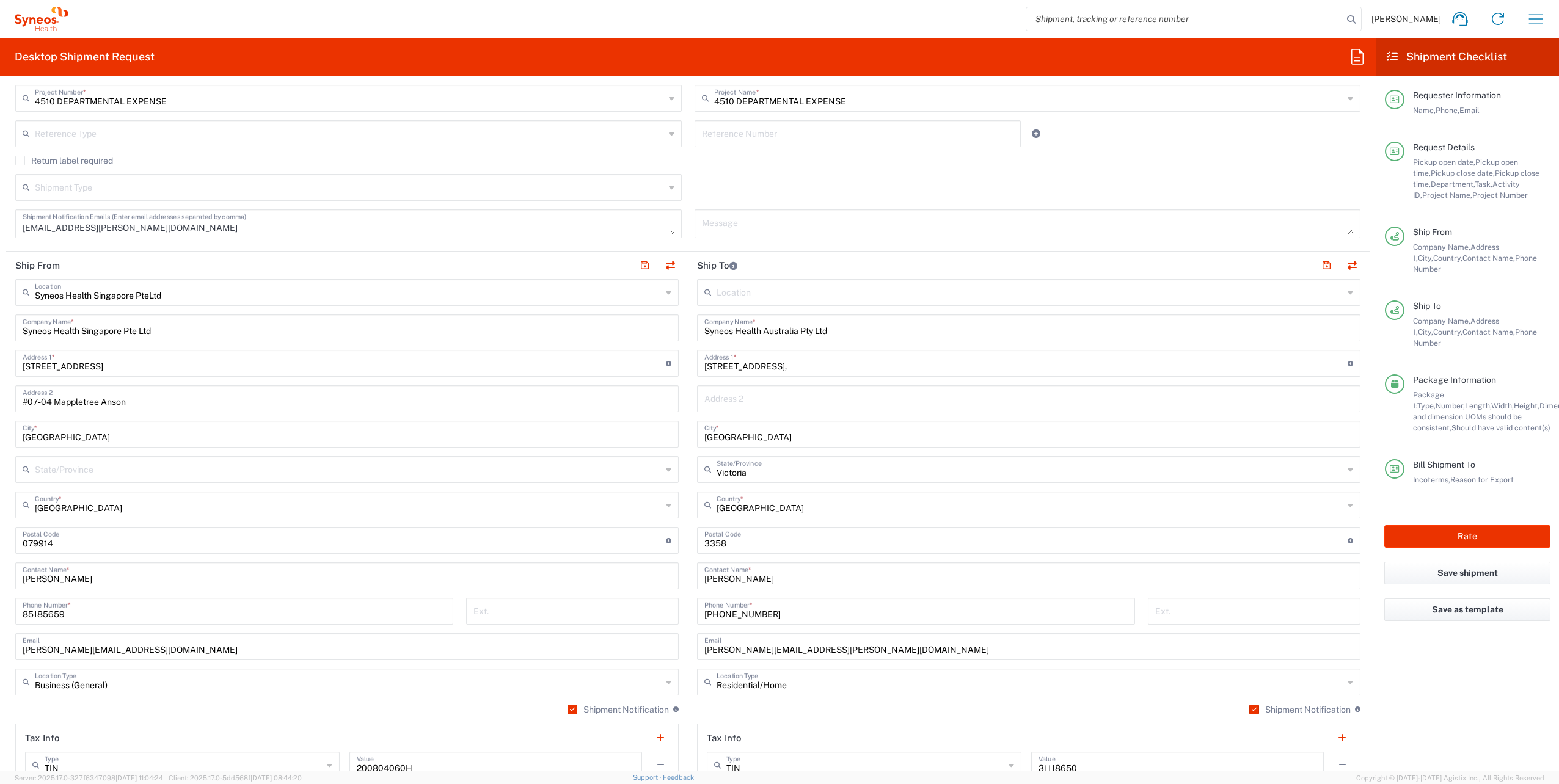
scroll to position [419, 0]
click at [1449, 525] on button "Rate" at bounding box center [1467, 536] width 166 height 23
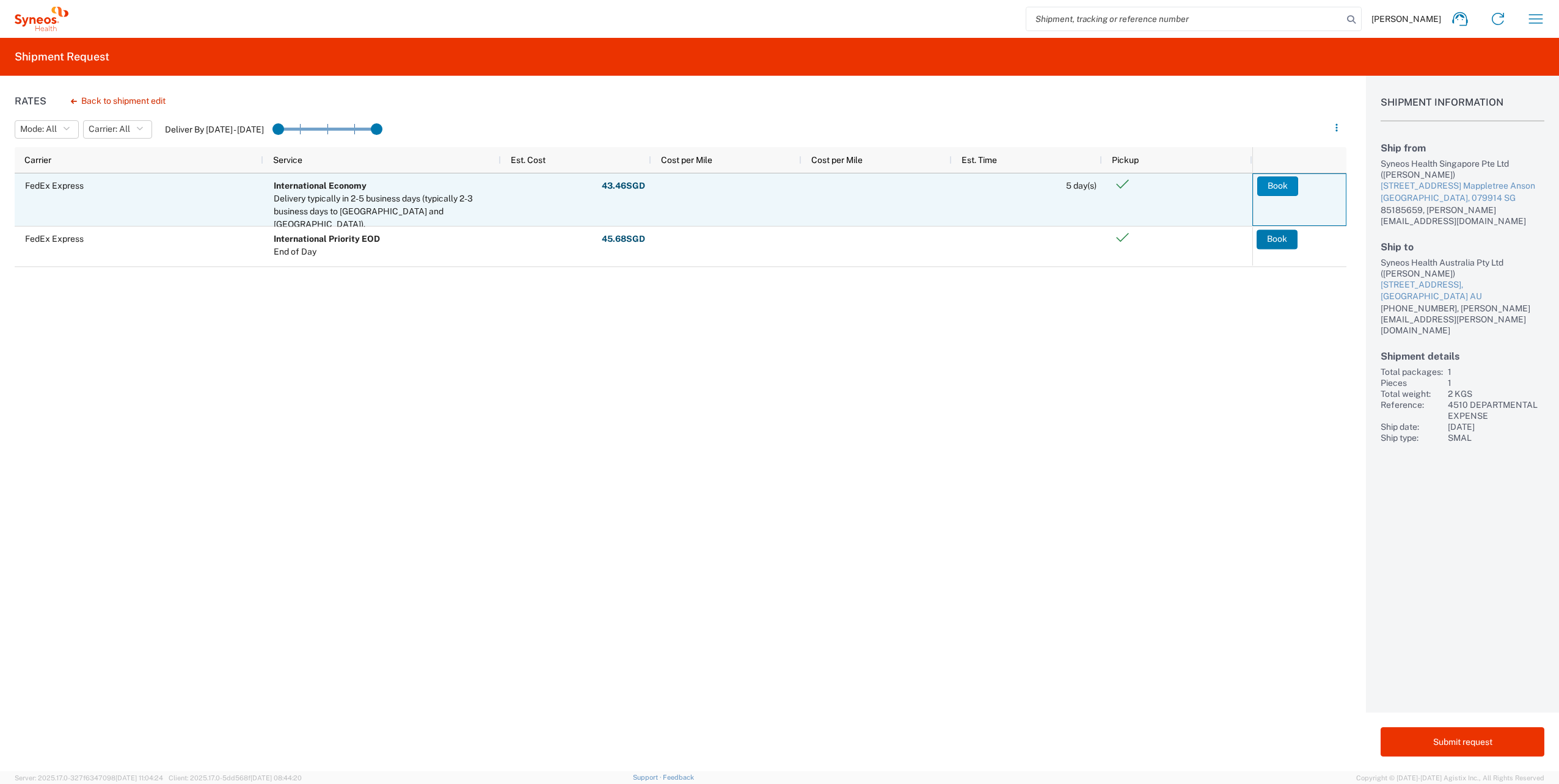
click at [1282, 185] on button "Book" at bounding box center [1278, 186] width 41 height 20
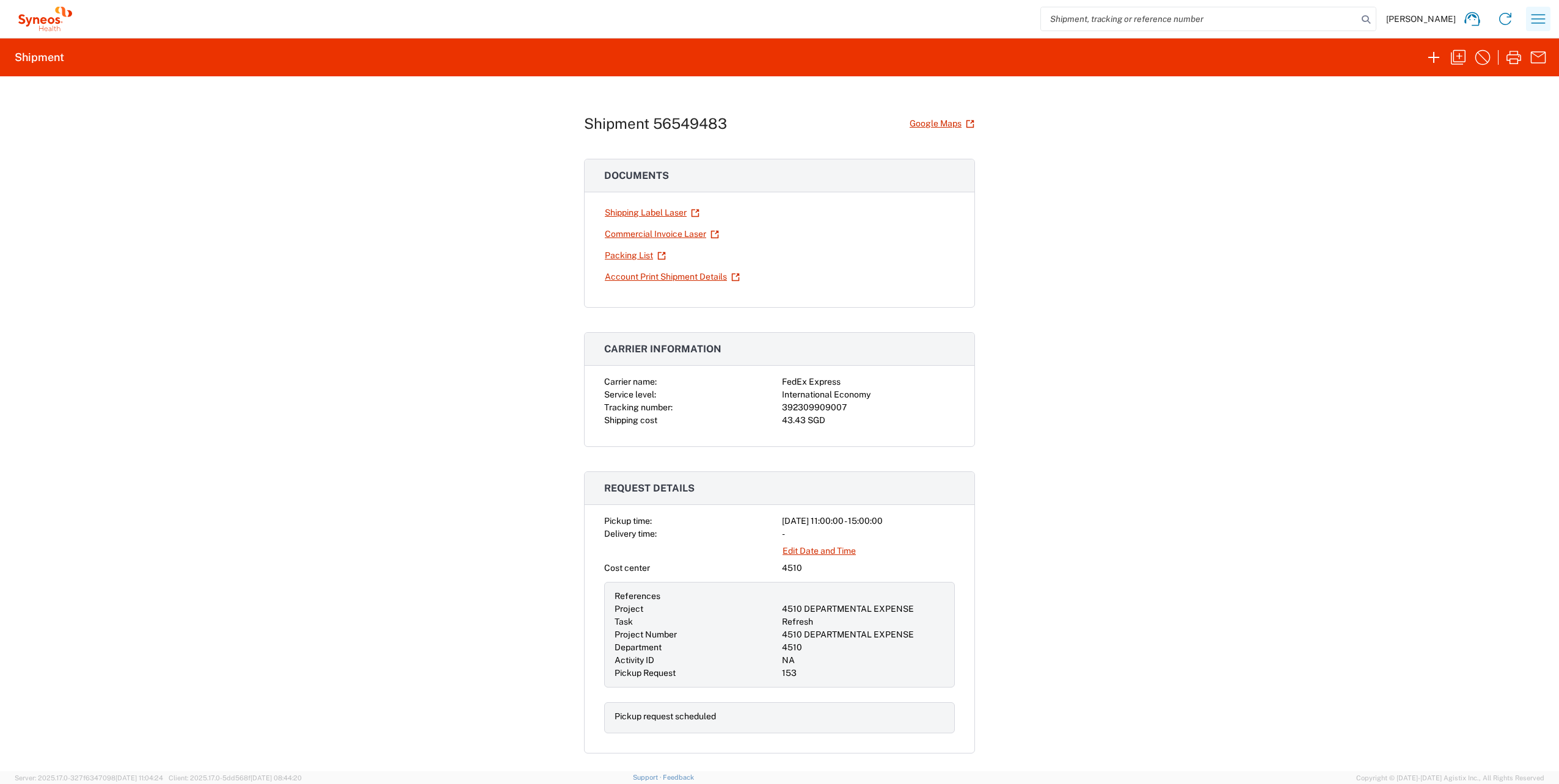
click at [1541, 17] on icon "button" at bounding box center [1538, 19] width 20 height 20
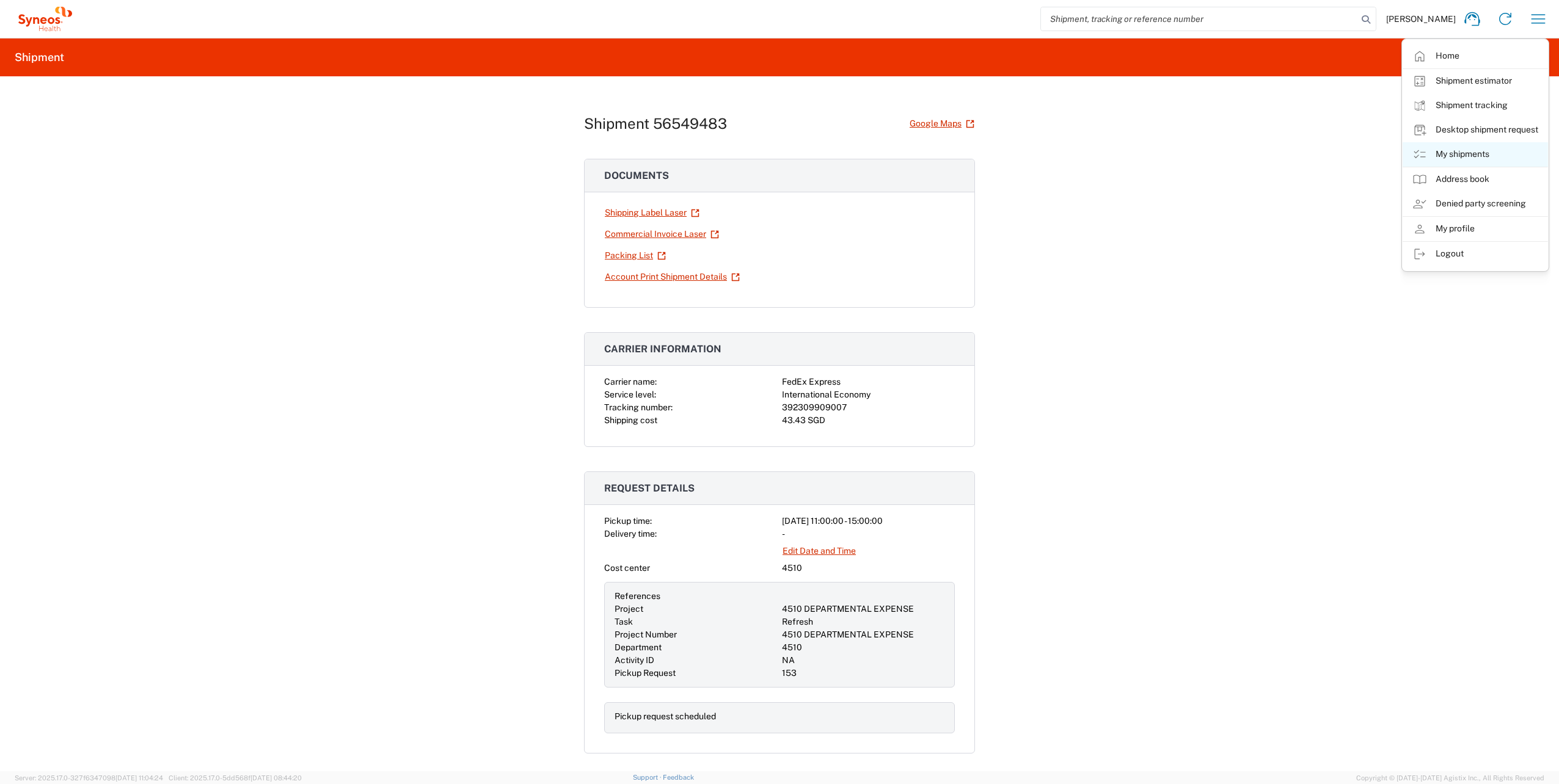
click at [1471, 153] on link "My shipments" at bounding box center [1475, 155] width 146 height 25
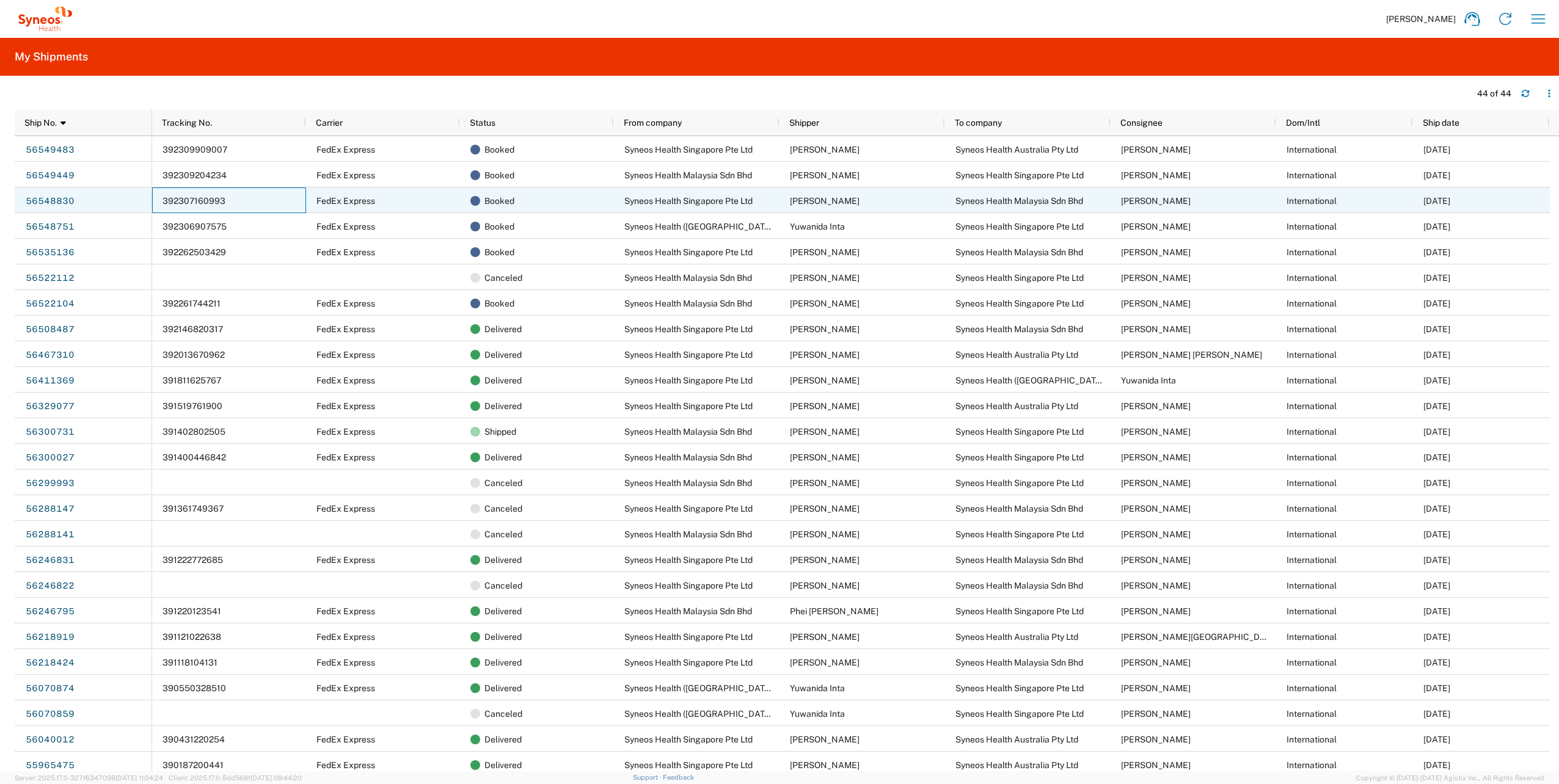
click at [251, 206] on div "392307160993" at bounding box center [229, 200] width 154 height 26
